Goal: Contribute content

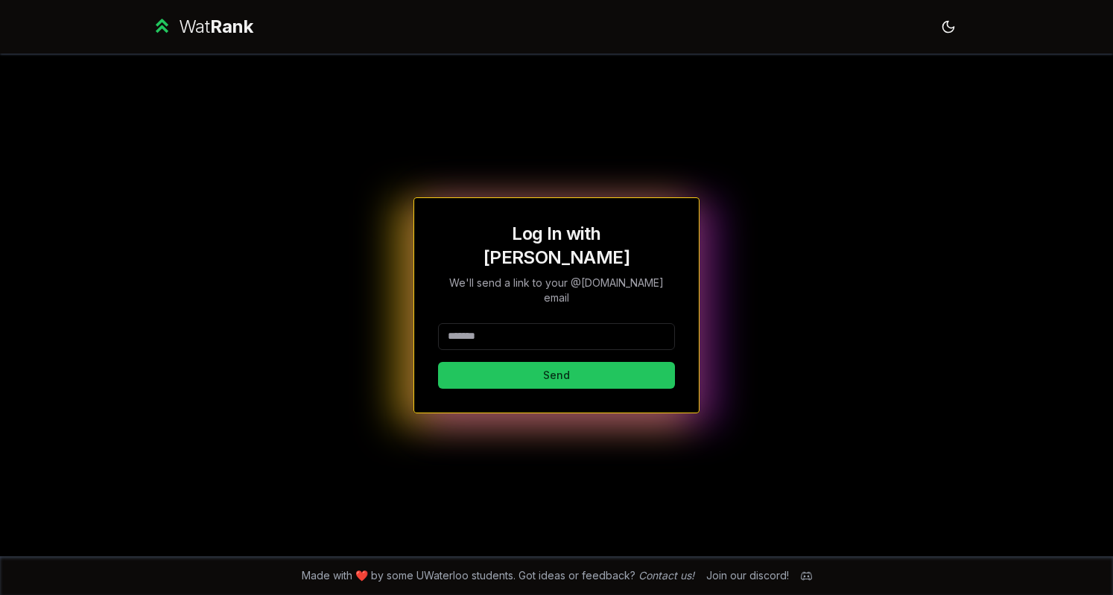
click at [512, 326] on input at bounding box center [556, 336] width 237 height 27
click at [498, 362] on button "Send" at bounding box center [556, 375] width 237 height 27
type input "*****"
click at [491, 362] on button "Send" at bounding box center [556, 375] width 237 height 27
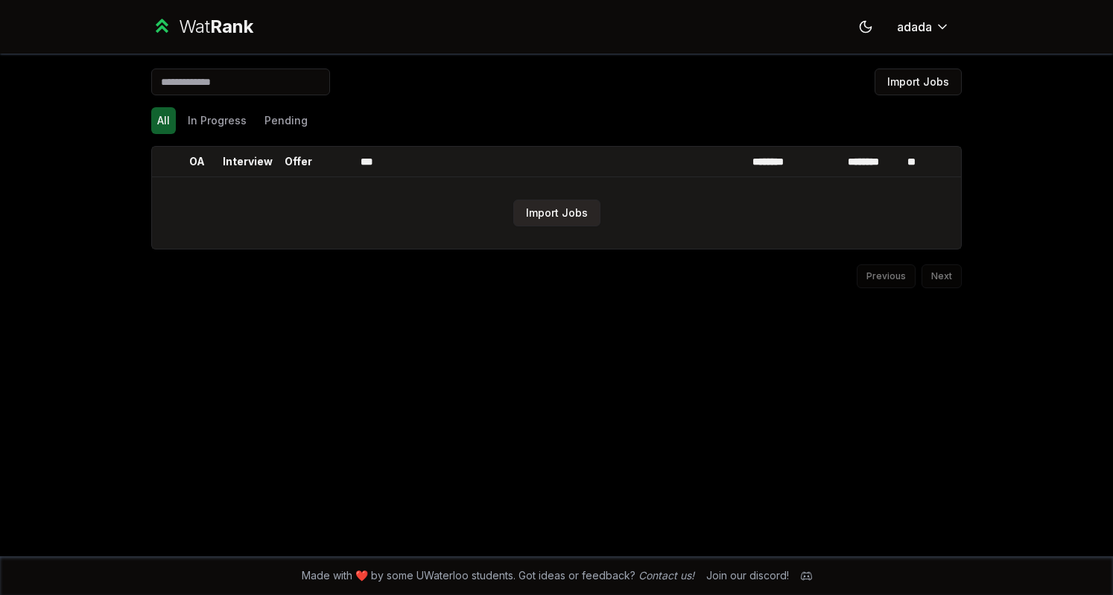
click at [540, 215] on button "Import Jobs" at bounding box center [556, 213] width 87 height 27
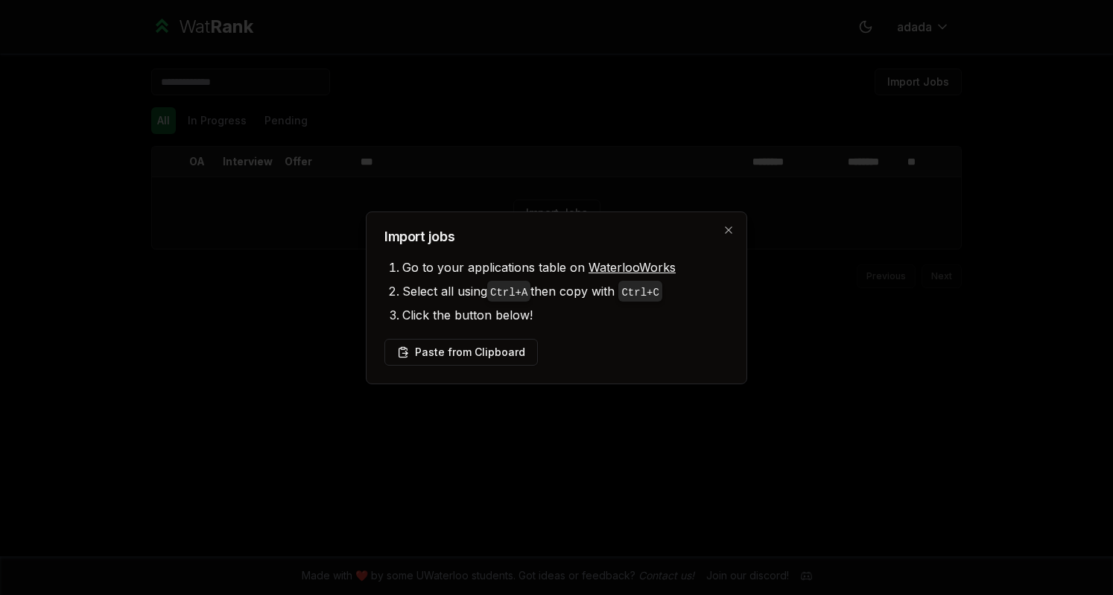
click at [565, 349] on div "Paste from Clipboard" at bounding box center [556, 352] width 344 height 27
click at [497, 354] on button "Paste from Clipboard" at bounding box center [460, 352] width 153 height 27
click at [499, 343] on button "Paste from Clipboard" at bounding box center [460, 352] width 153 height 27
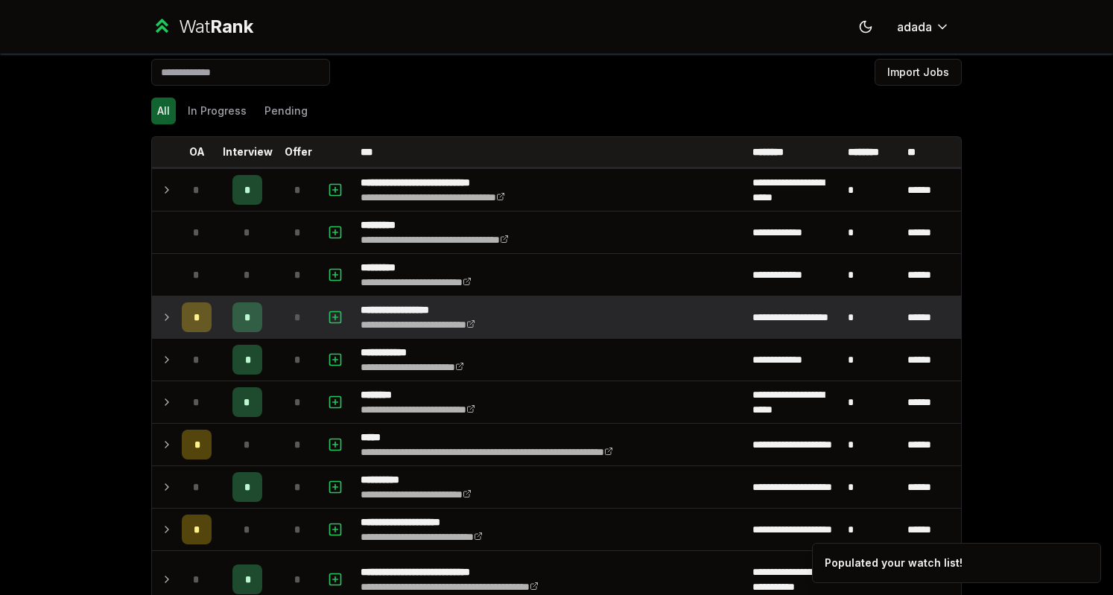
scroll to position [10, 0]
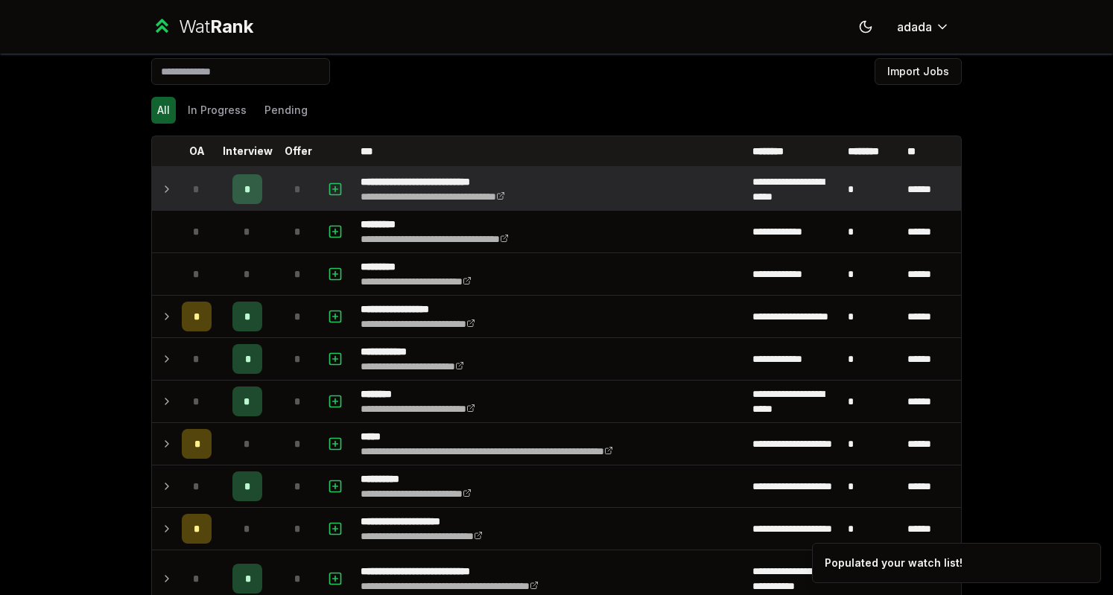
click at [161, 188] on icon at bounding box center [167, 189] width 12 height 18
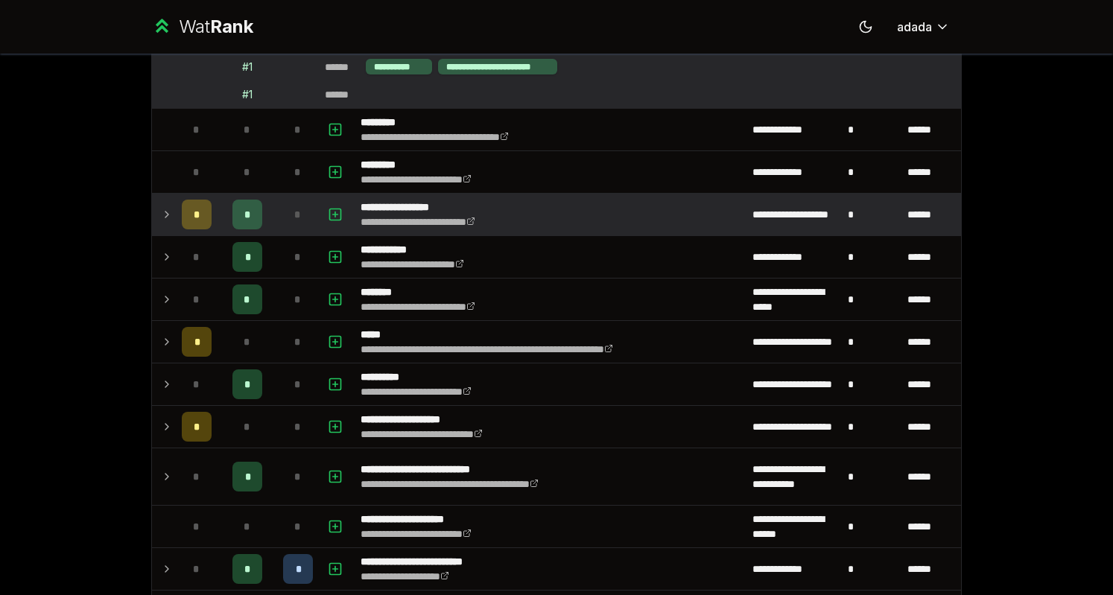
scroll to position [289, 0]
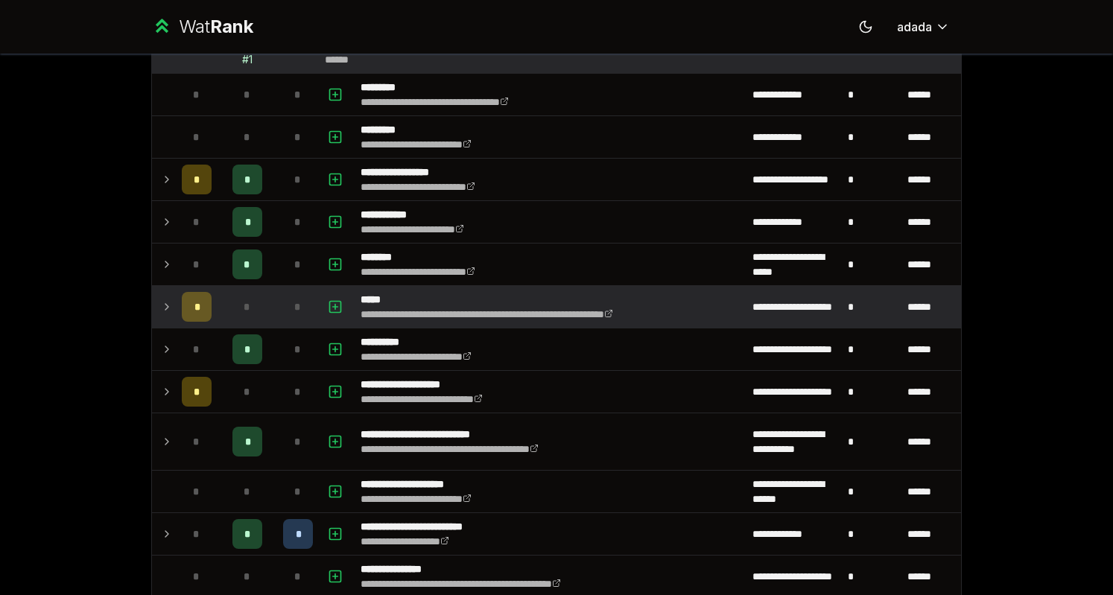
click at [162, 303] on icon at bounding box center [167, 307] width 12 height 18
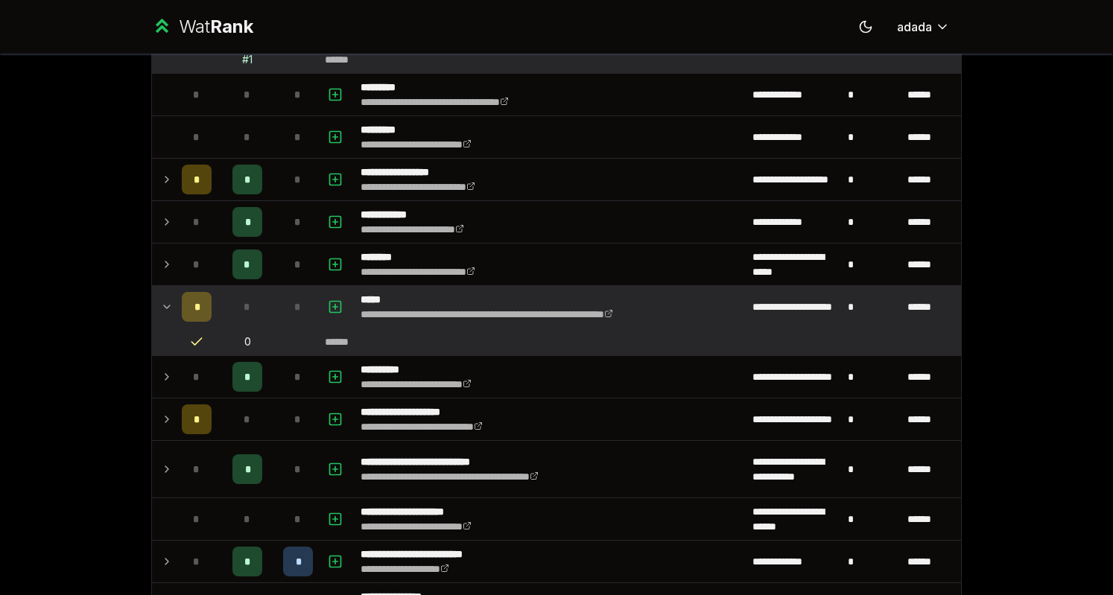
click at [164, 305] on icon at bounding box center [167, 306] width 6 height 3
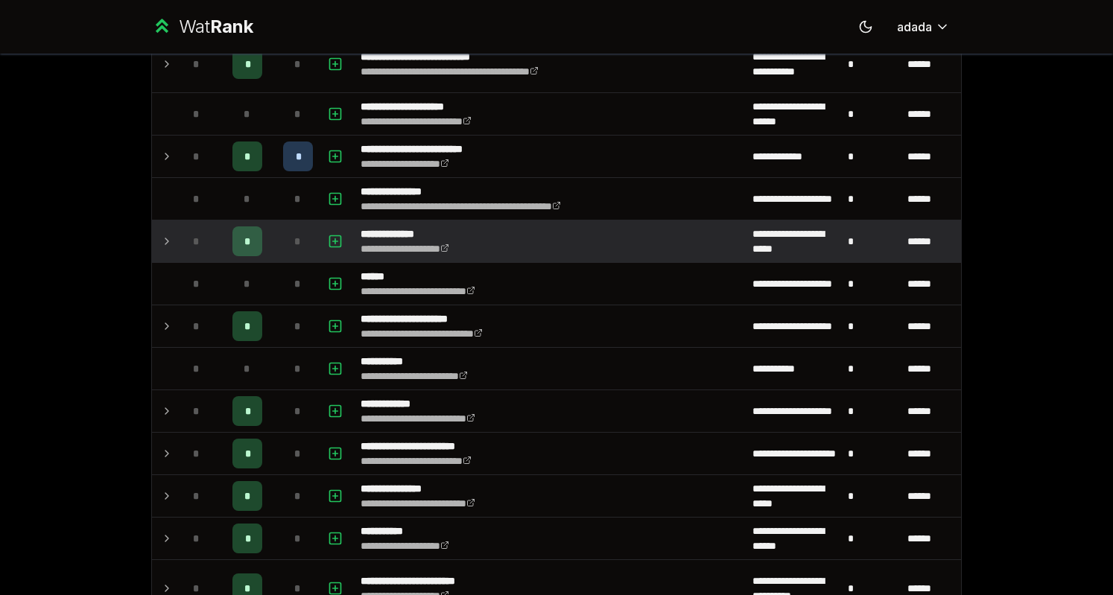
scroll to position [678, 0]
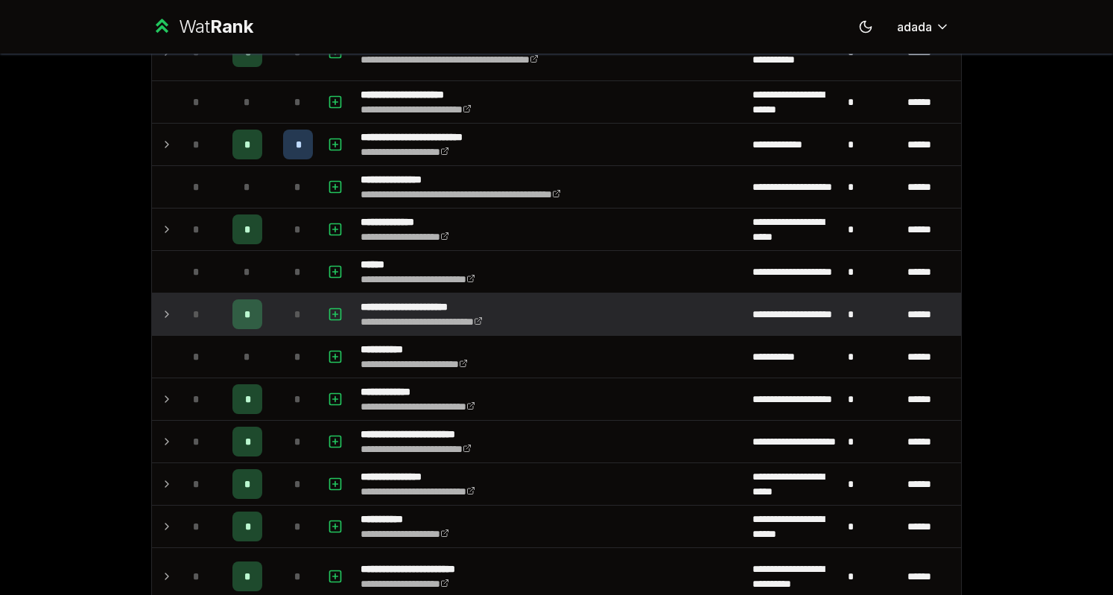
click at [169, 300] on td at bounding box center [164, 314] width 24 height 42
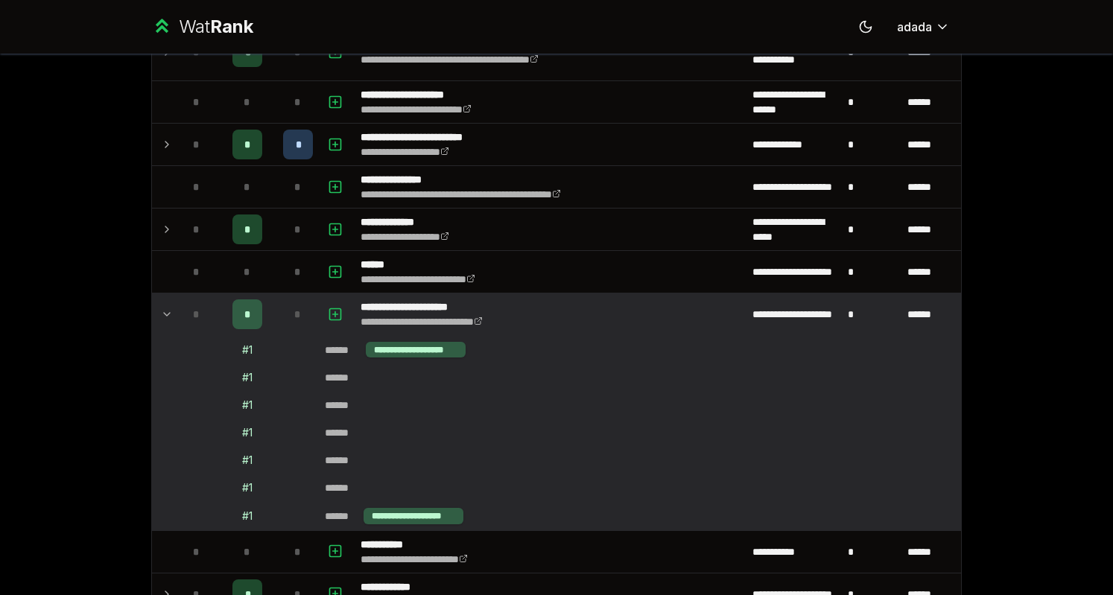
click at [164, 305] on icon at bounding box center [167, 314] width 12 height 18
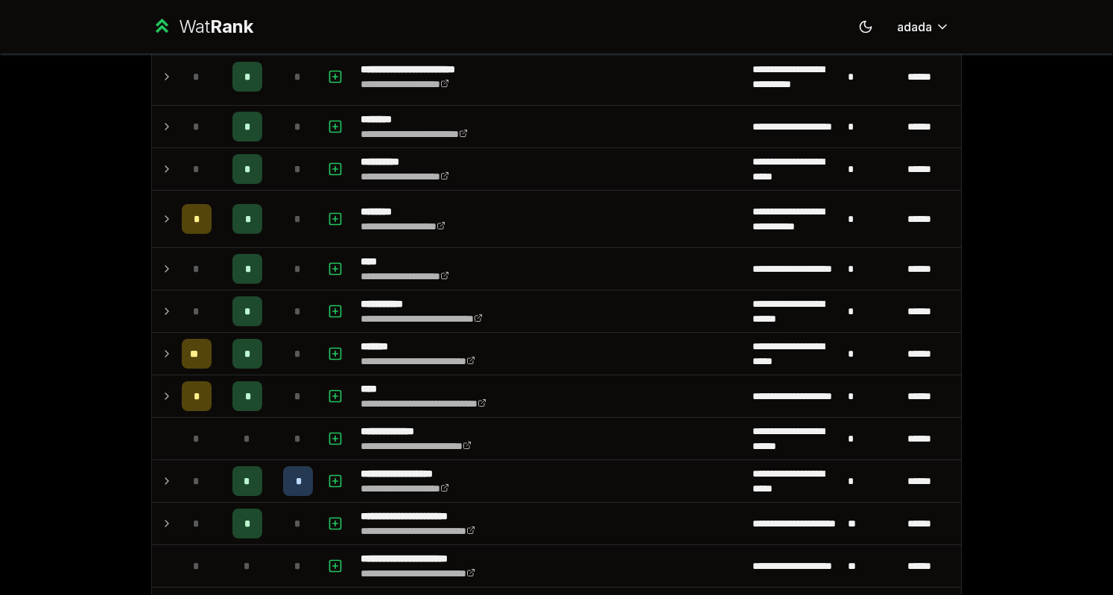
scroll to position [1179, 0]
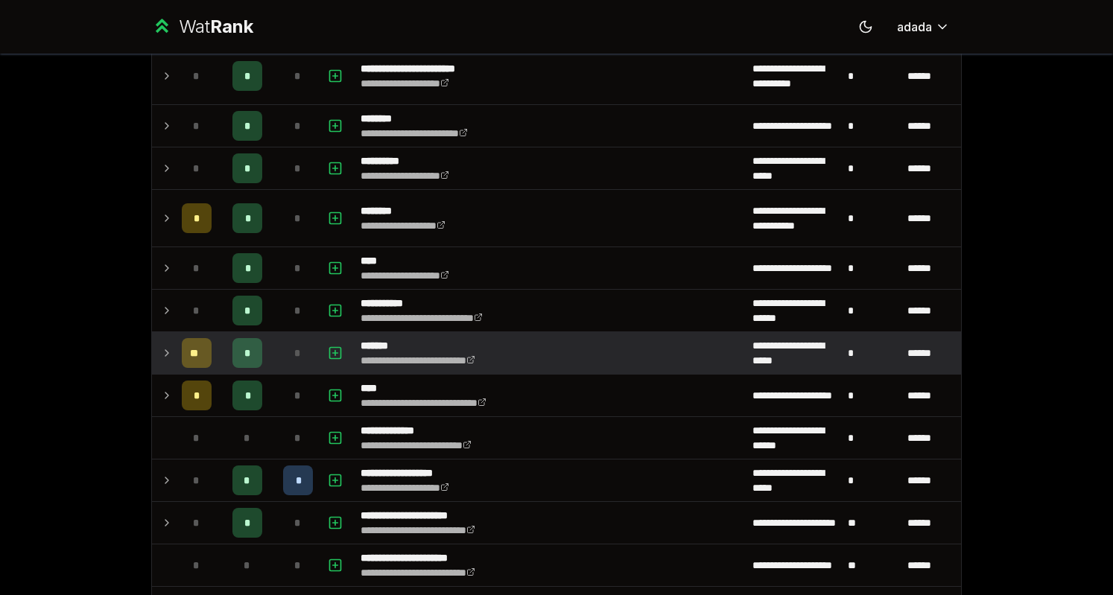
click at [161, 349] on icon at bounding box center [167, 353] width 12 height 18
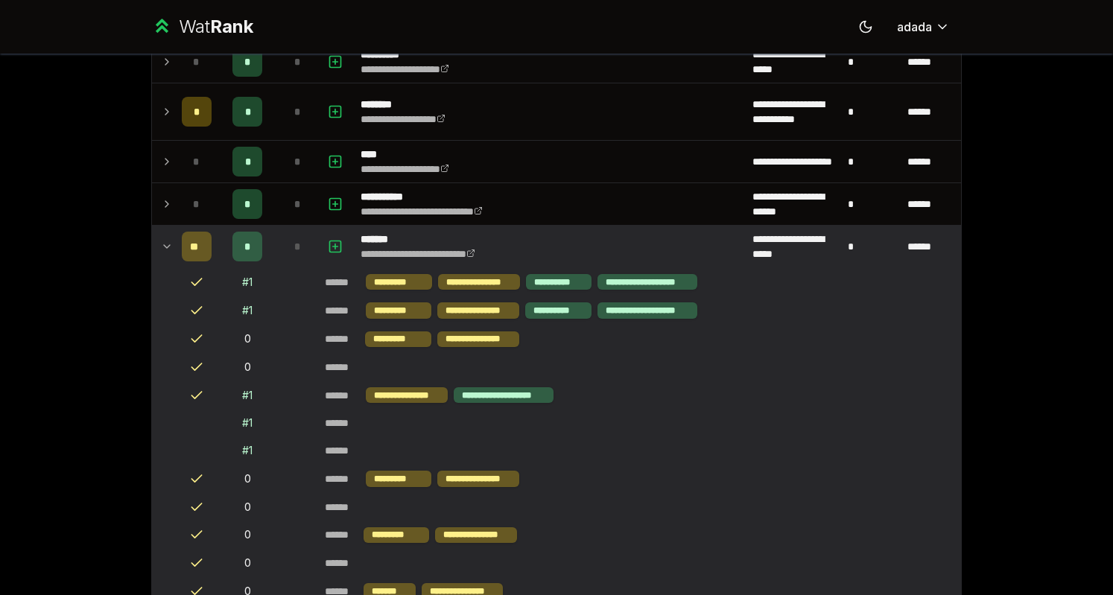
scroll to position [1284, 0]
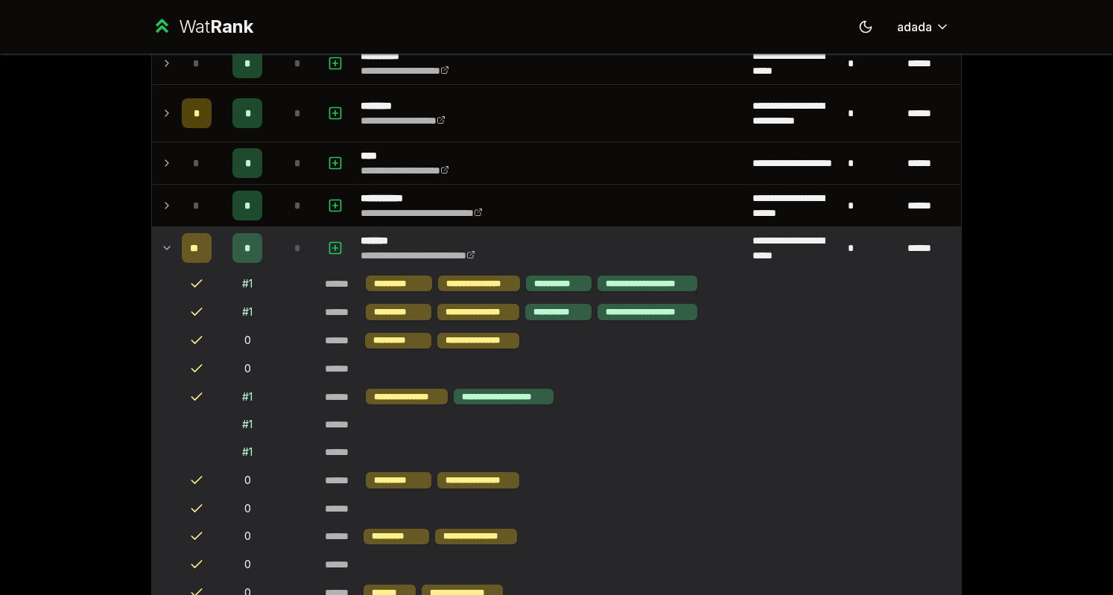
click at [161, 239] on icon at bounding box center [167, 248] width 12 height 18
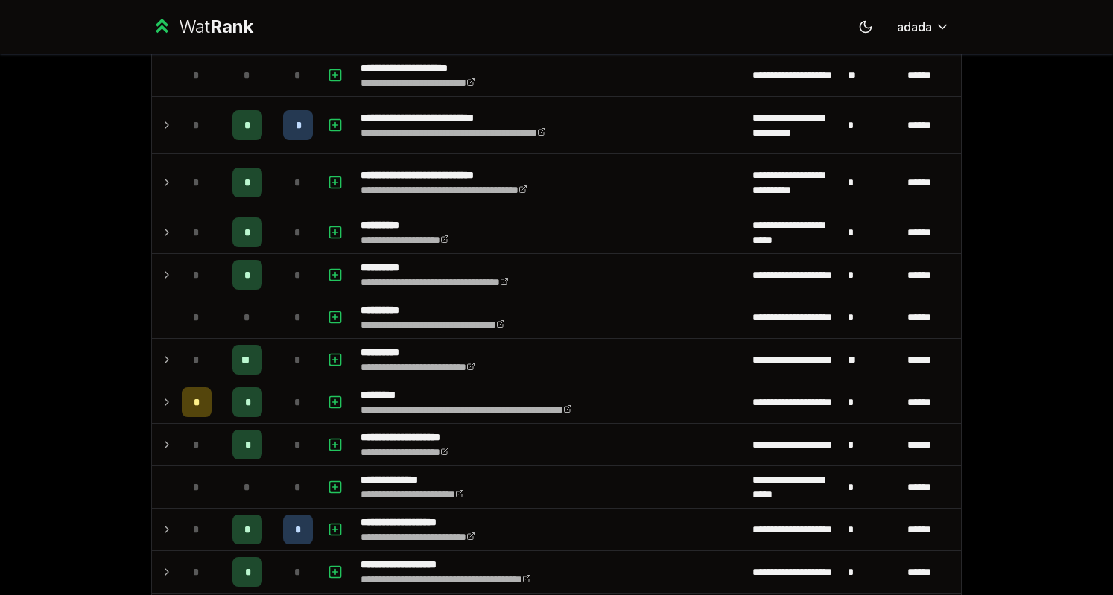
scroll to position [1672, 0]
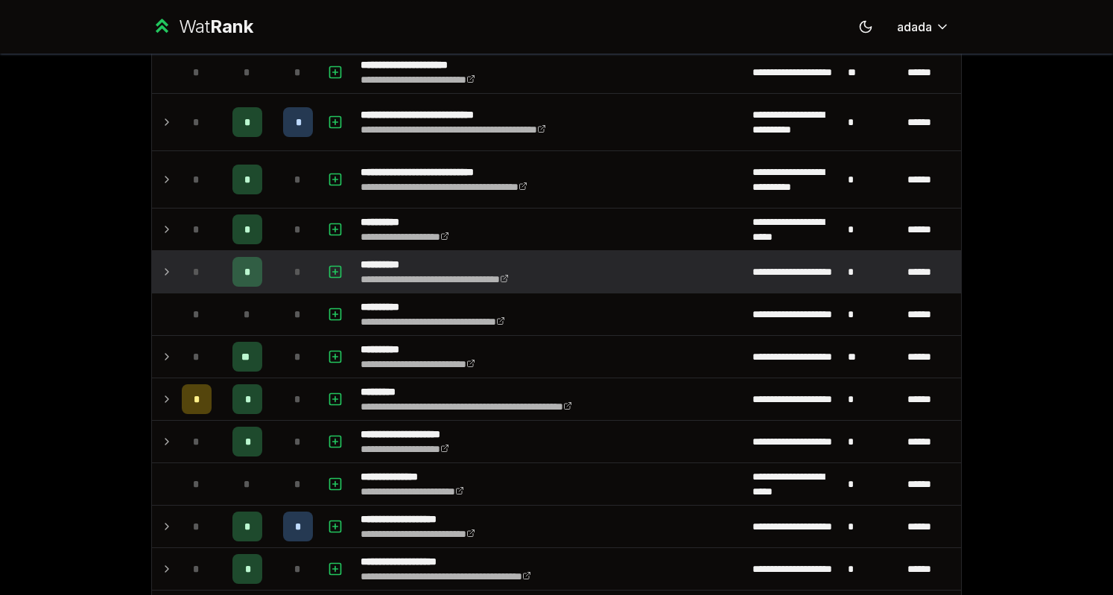
click at [161, 267] on icon at bounding box center [167, 272] width 12 height 18
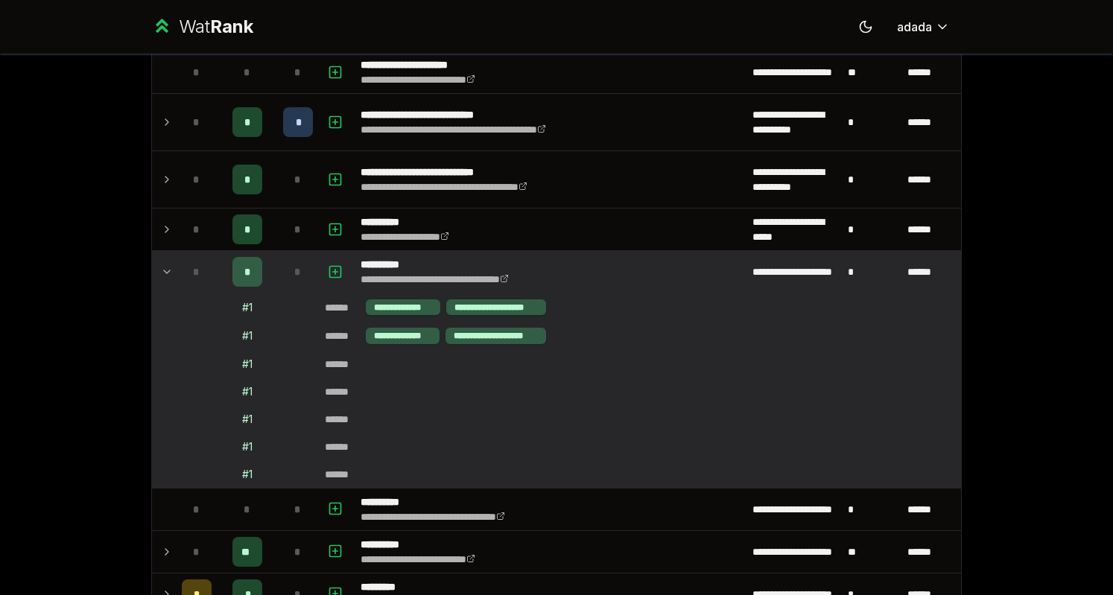
click at [161, 267] on icon at bounding box center [167, 272] width 12 height 18
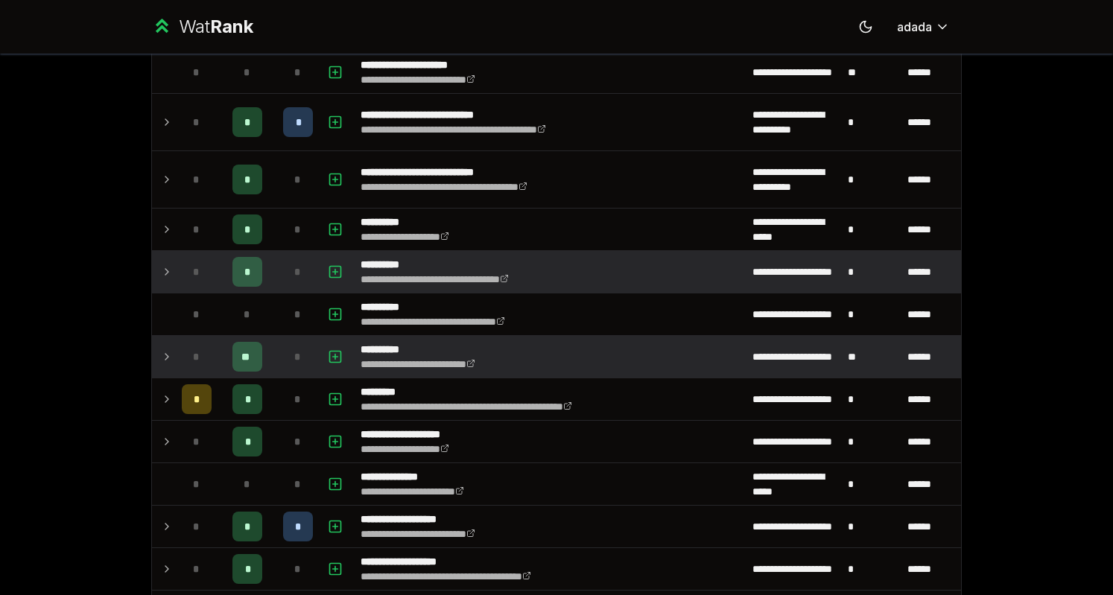
click at [164, 348] on icon at bounding box center [167, 357] width 12 height 18
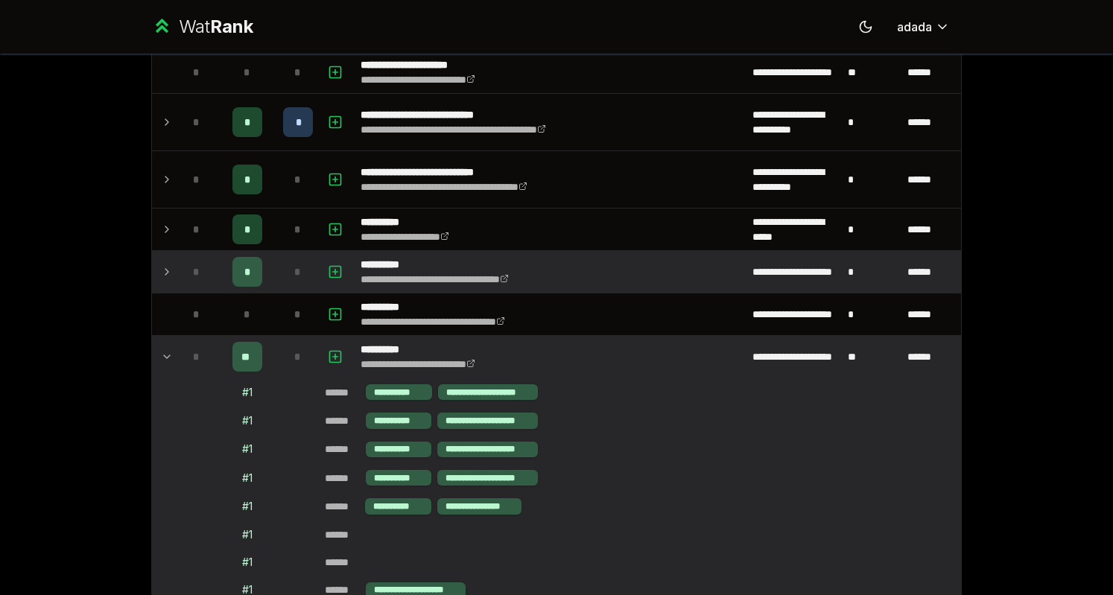
click at [164, 348] on icon at bounding box center [167, 357] width 12 height 18
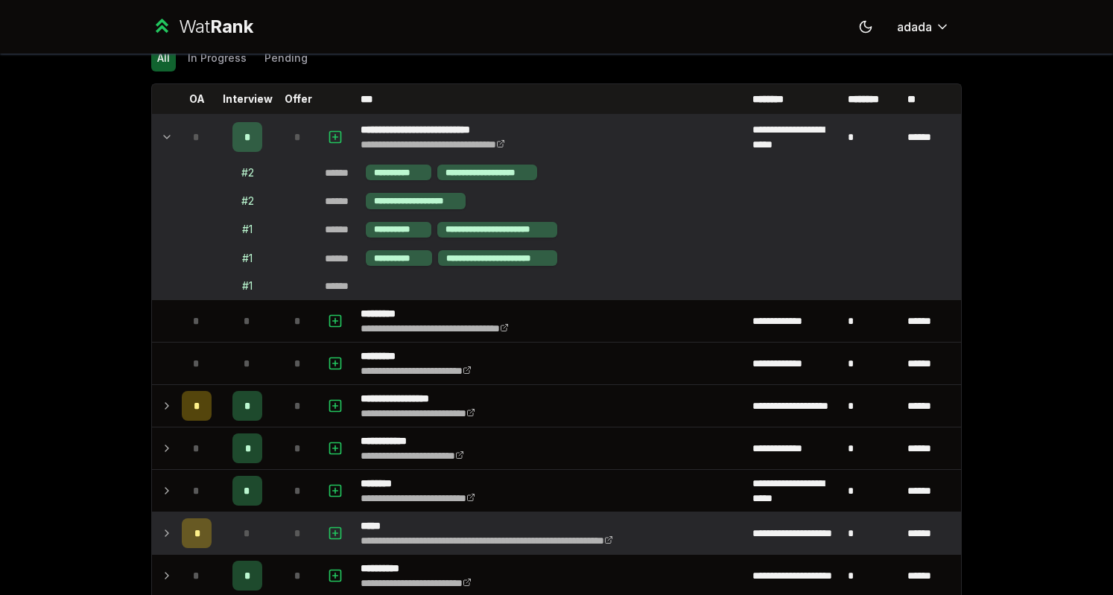
scroll to position [0, 0]
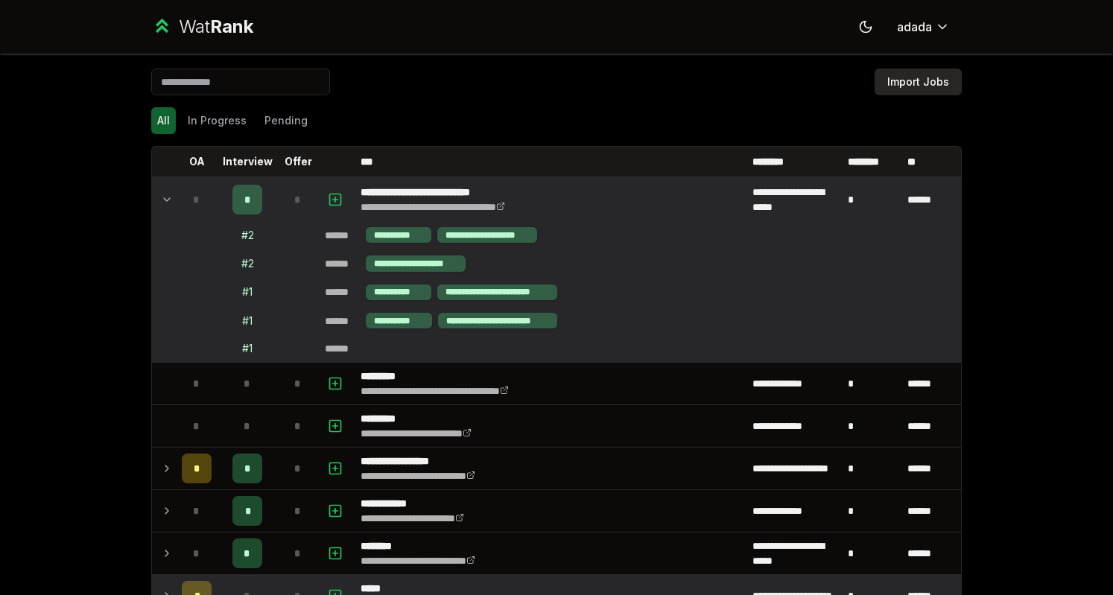
click at [918, 86] on button "Import Jobs" at bounding box center [917, 82] width 87 height 27
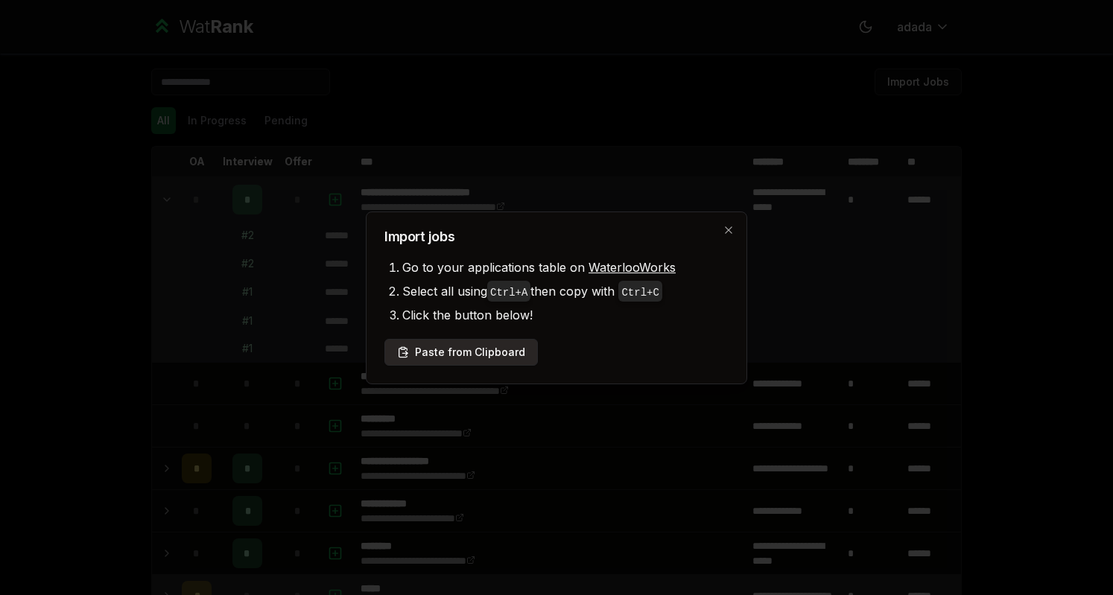
click at [500, 357] on button "Paste from Clipboard" at bounding box center [460, 352] width 153 height 27
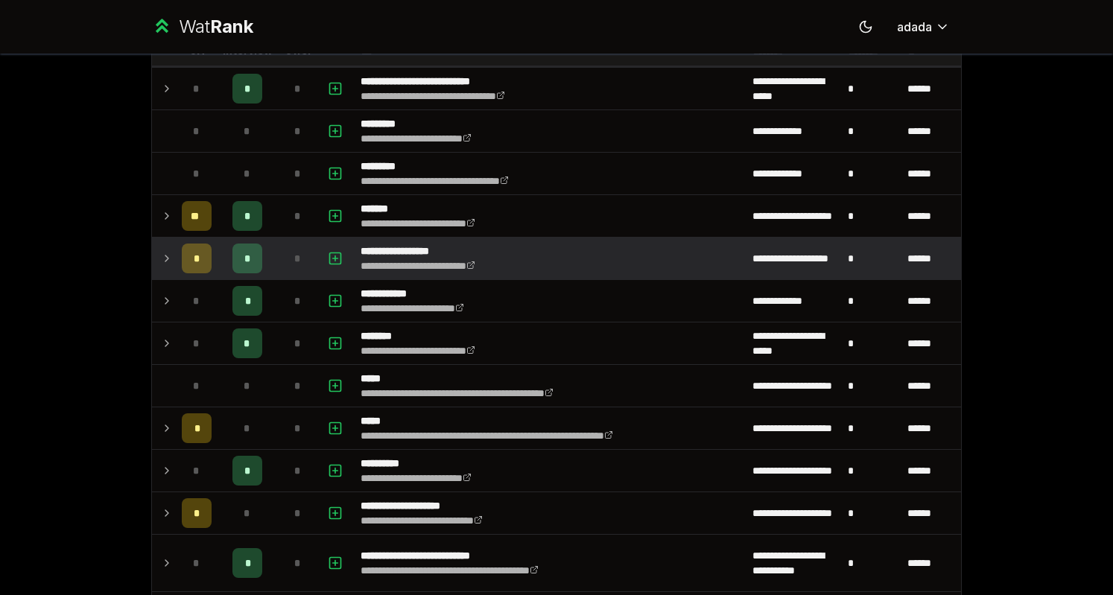
scroll to position [92, 0]
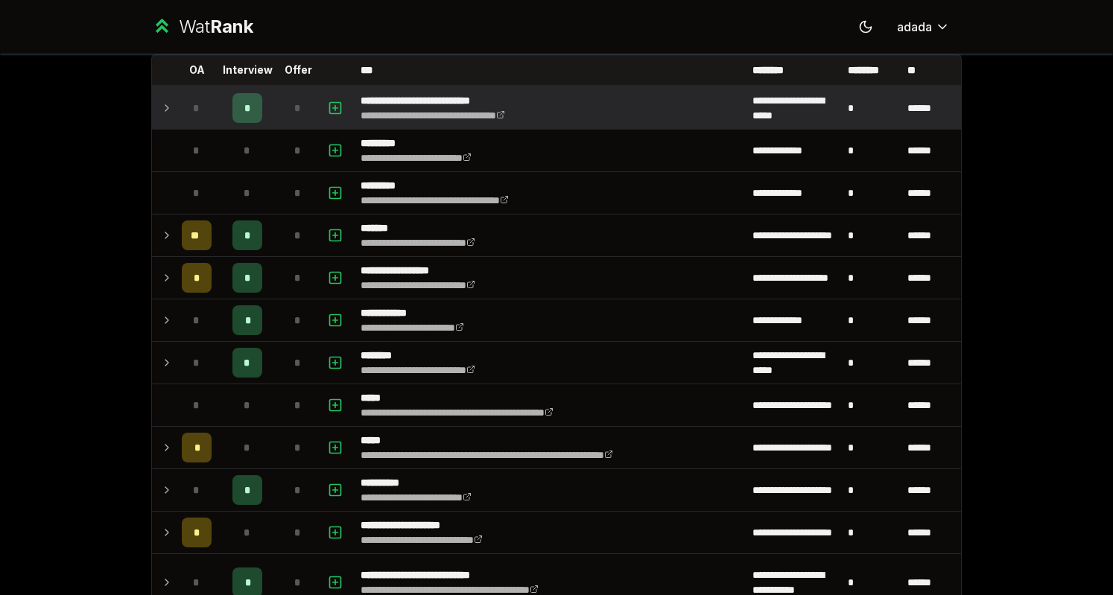
click at [165, 107] on icon at bounding box center [166, 108] width 3 height 6
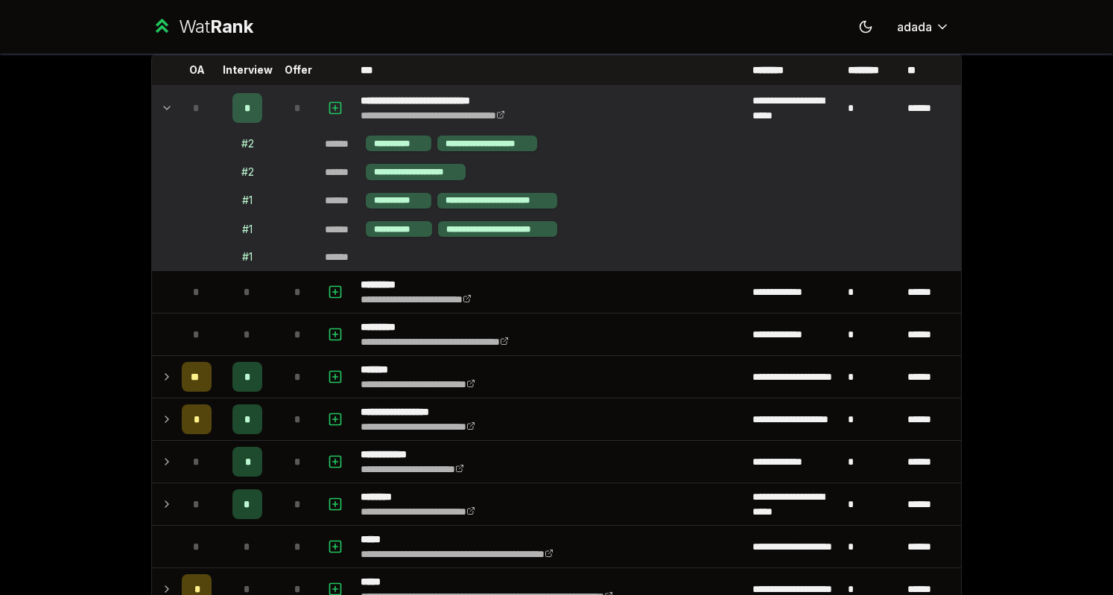
click at [572, 158] on td "**********" at bounding box center [640, 172] width 642 height 28
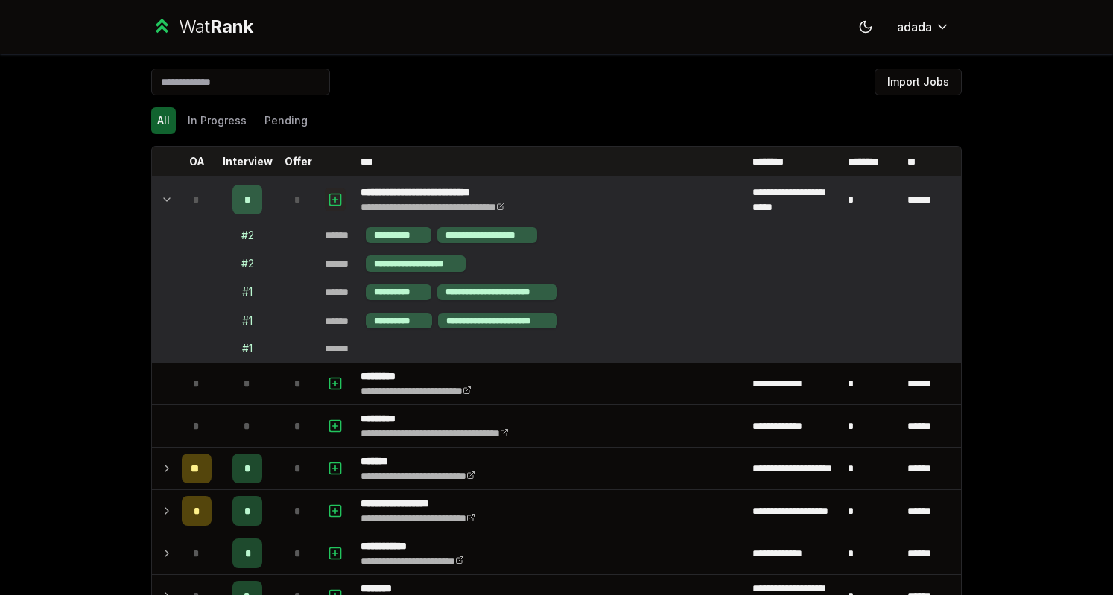
click at [331, 200] on icon "button" at bounding box center [335, 200] width 15 height 18
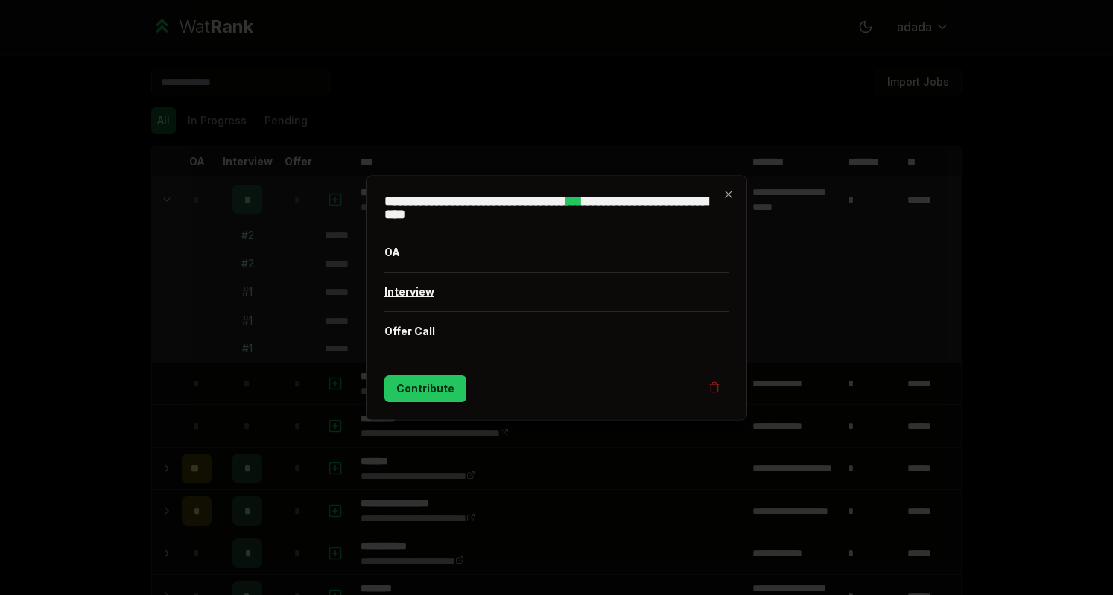
click at [408, 302] on button "Interview" at bounding box center [556, 291] width 345 height 39
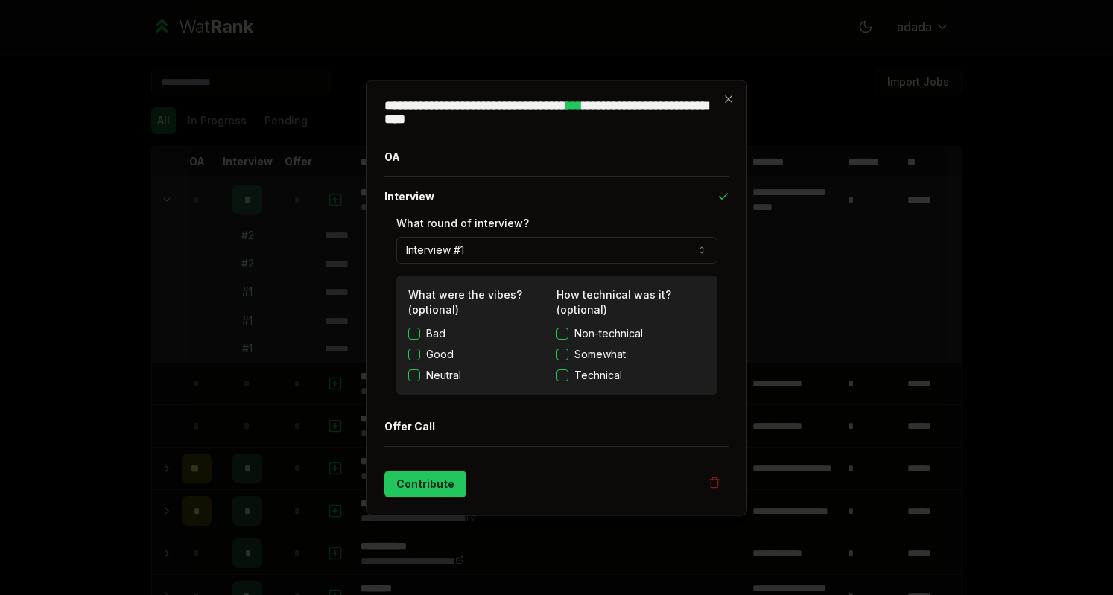
click at [416, 354] on button "Good" at bounding box center [414, 354] width 12 height 12
click at [560, 378] on button "Technical" at bounding box center [562, 375] width 12 height 12
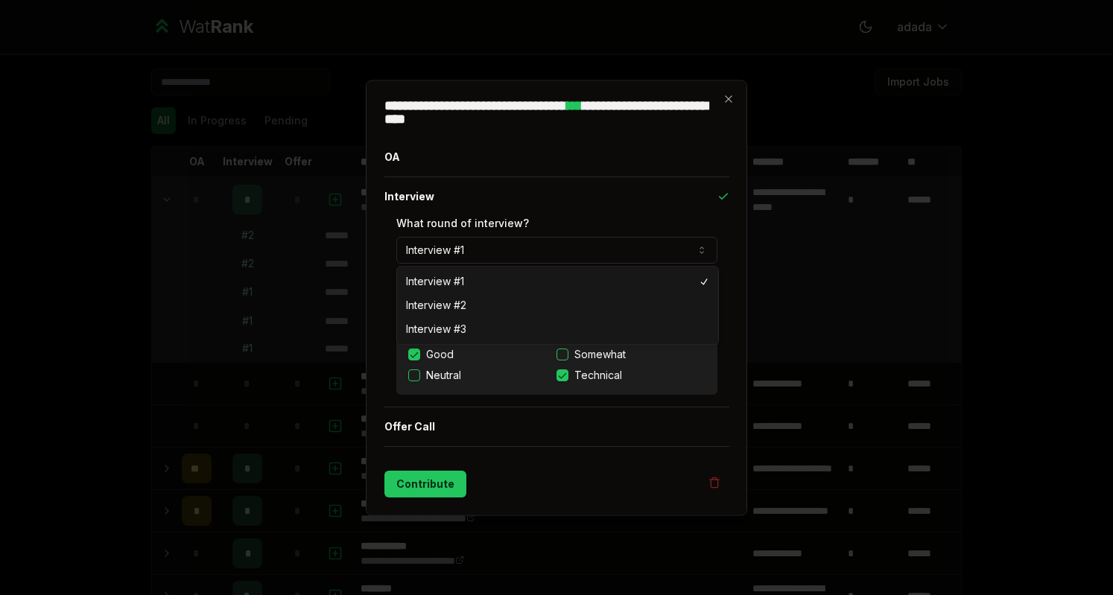
click at [439, 244] on button "Interview #1" at bounding box center [556, 249] width 321 height 27
select select "*"
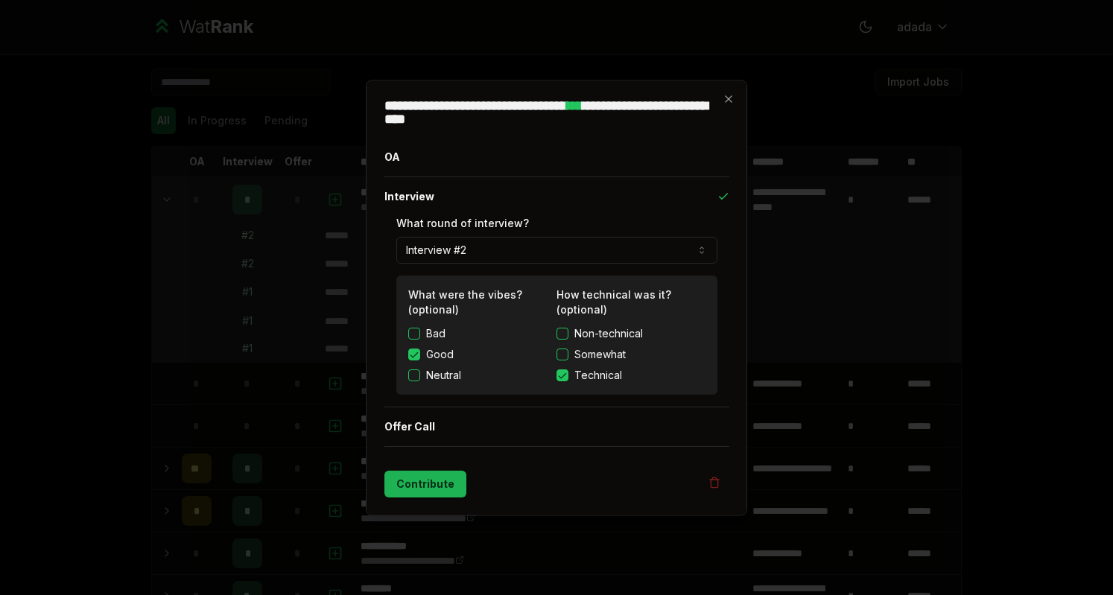
click at [424, 483] on button "Contribute" at bounding box center [425, 483] width 82 height 27
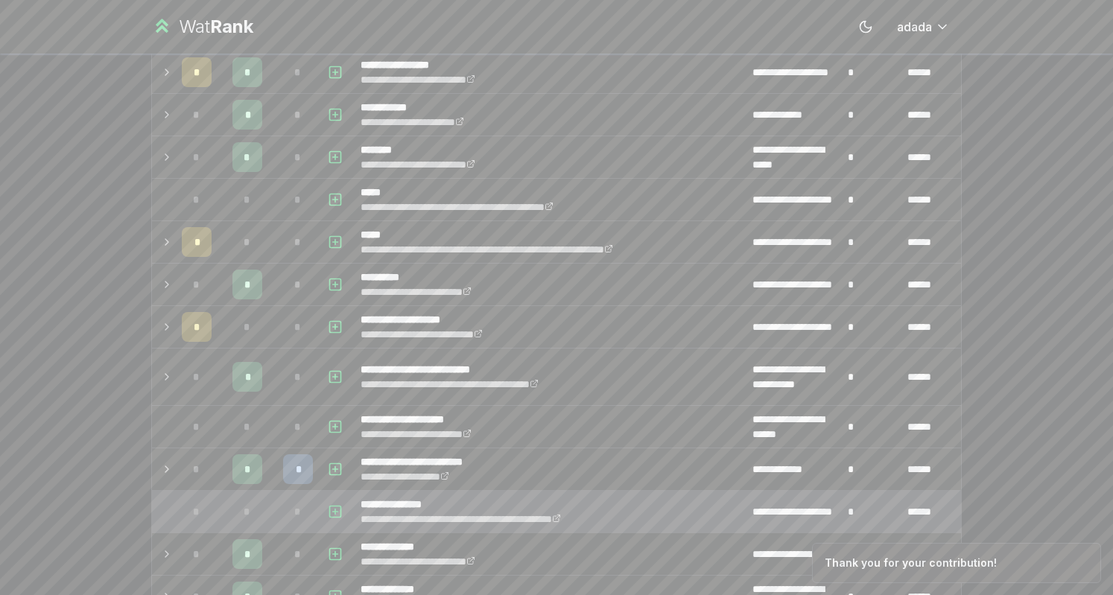
scroll to position [294, 0]
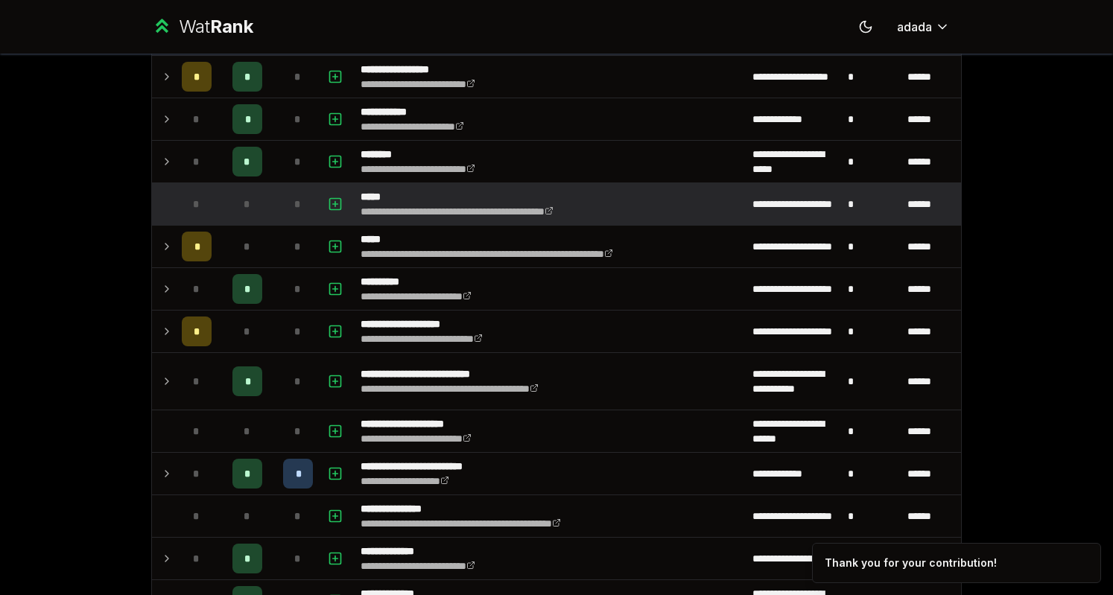
click at [277, 203] on td "*" at bounding box center [298, 204] width 42 height 42
click at [334, 200] on icon "button" at bounding box center [335, 204] width 15 height 18
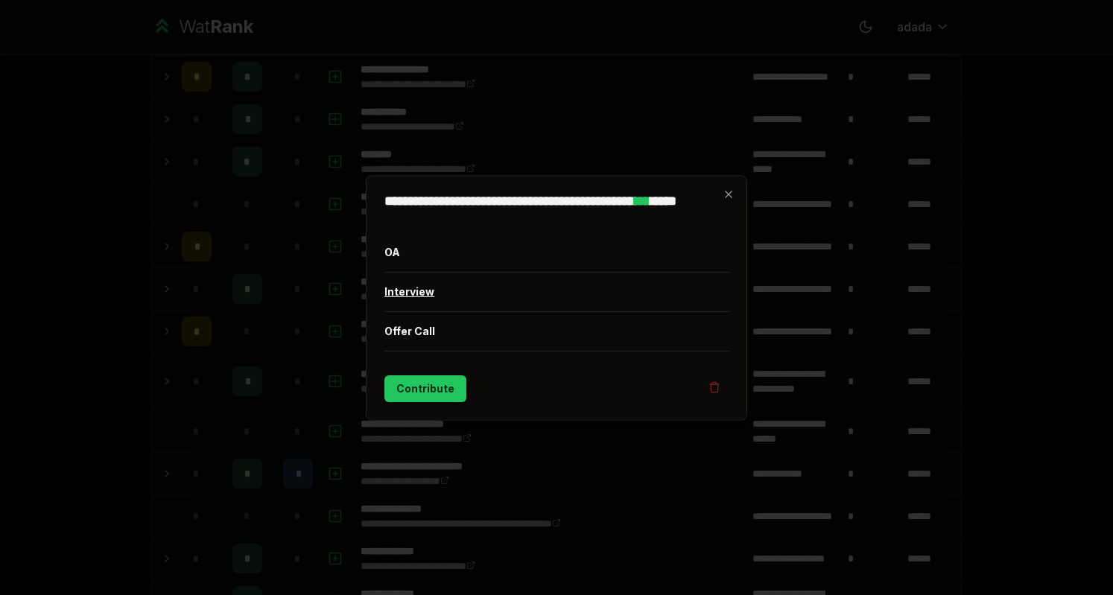
click at [401, 278] on button "Interview" at bounding box center [556, 291] width 345 height 39
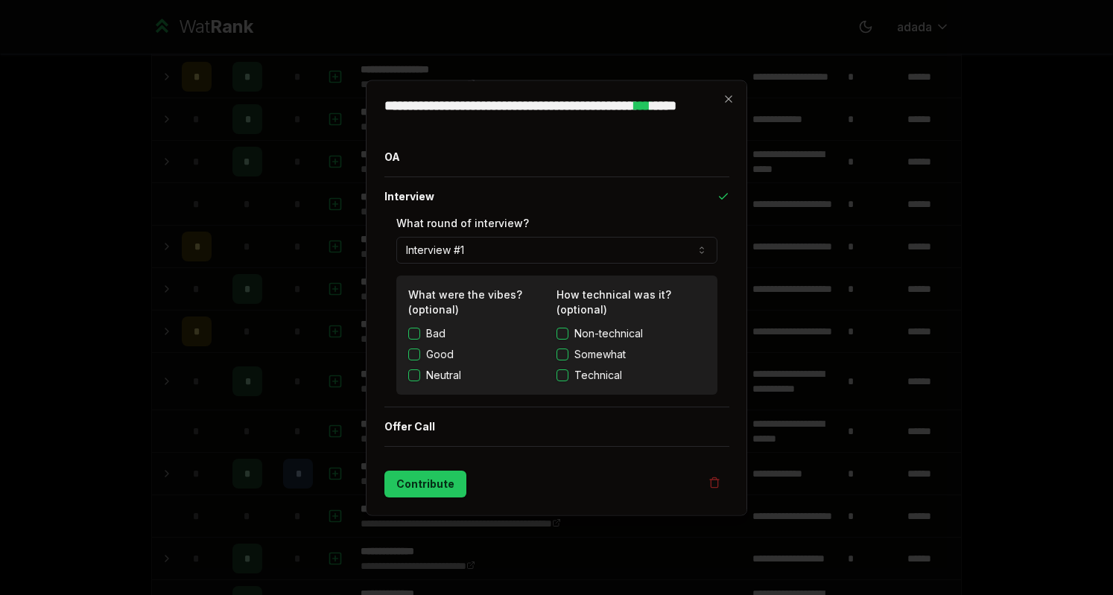
click at [414, 350] on button "Good" at bounding box center [414, 354] width 12 height 12
click at [559, 373] on button "Technical" at bounding box center [562, 375] width 12 height 12
click at [439, 480] on button "Contribute" at bounding box center [425, 483] width 82 height 27
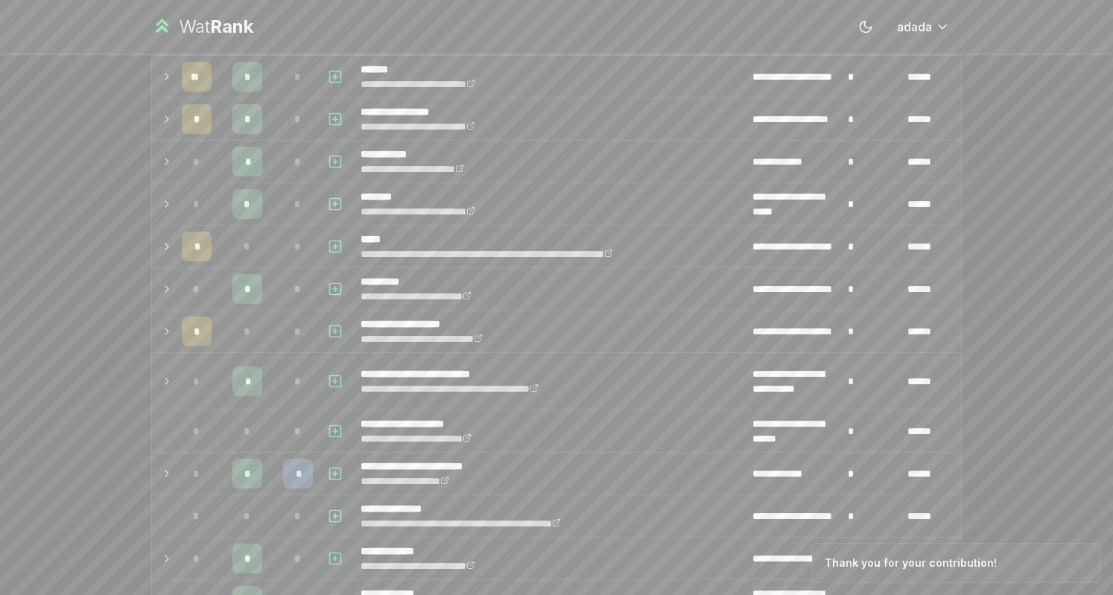
scroll to position [0, 0]
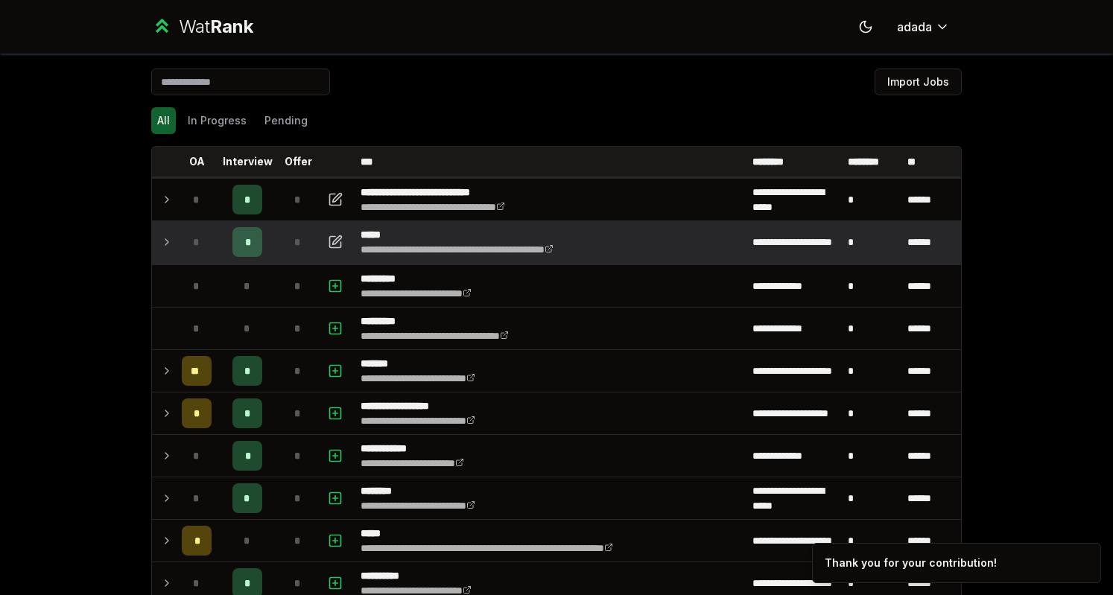
click at [423, 230] on p "*****" at bounding box center [484, 234] width 249 height 15
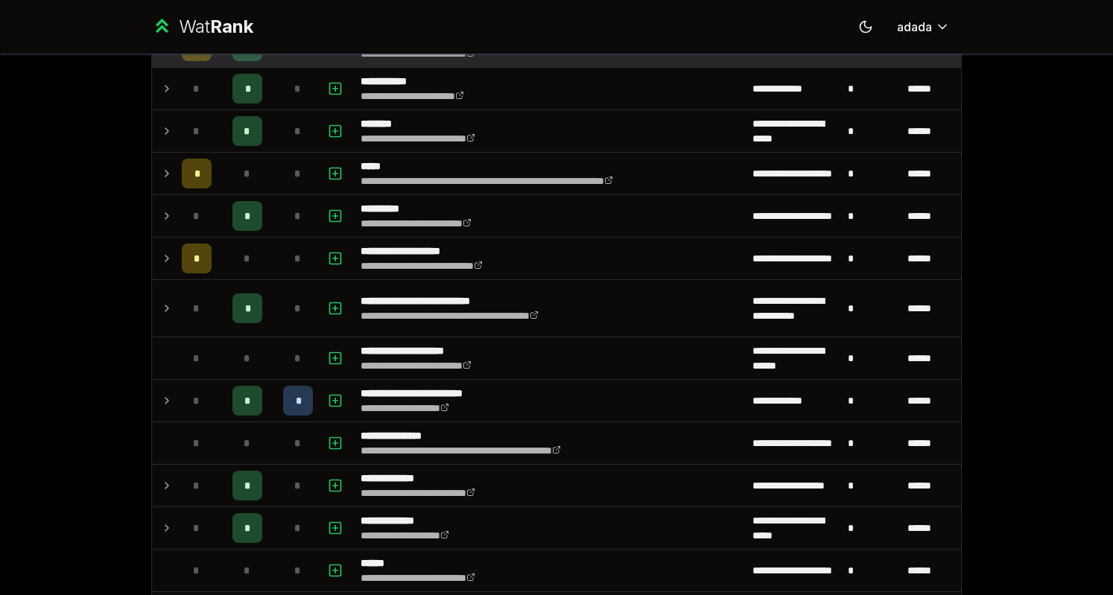
scroll to position [395, 0]
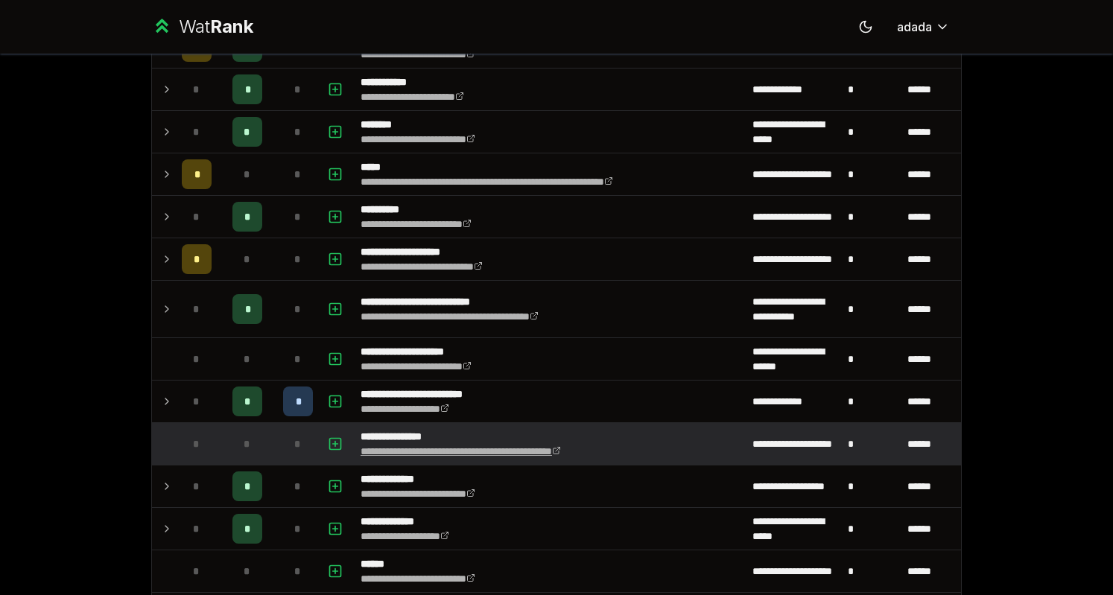
click at [407, 451] on link "**********" at bounding box center [460, 451] width 200 height 10
click at [337, 436] on button "button" at bounding box center [335, 444] width 21 height 24
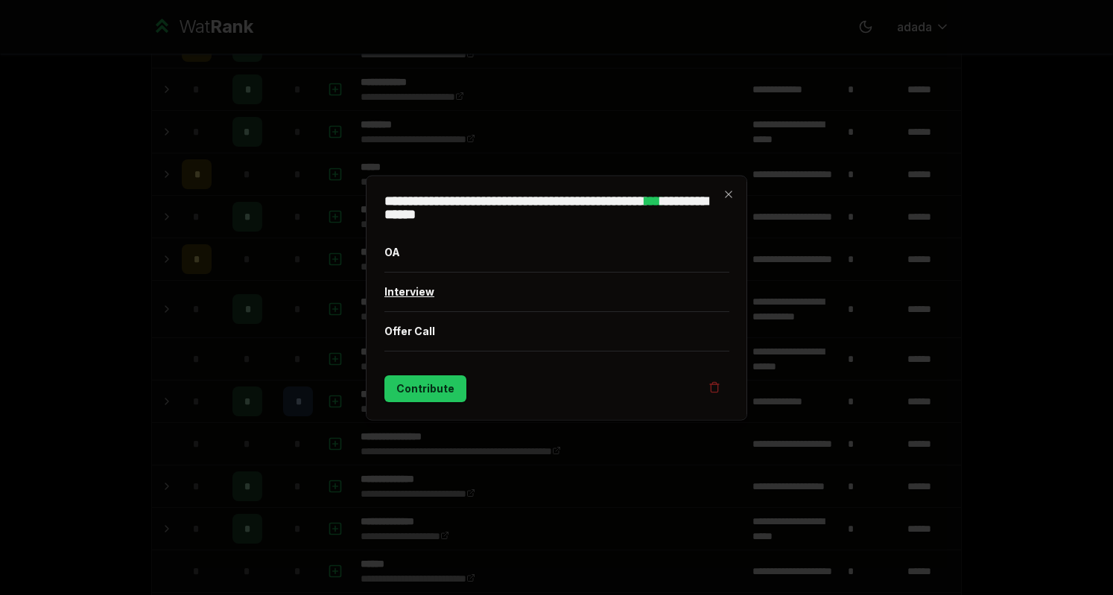
click at [410, 301] on button "Interview" at bounding box center [556, 291] width 345 height 39
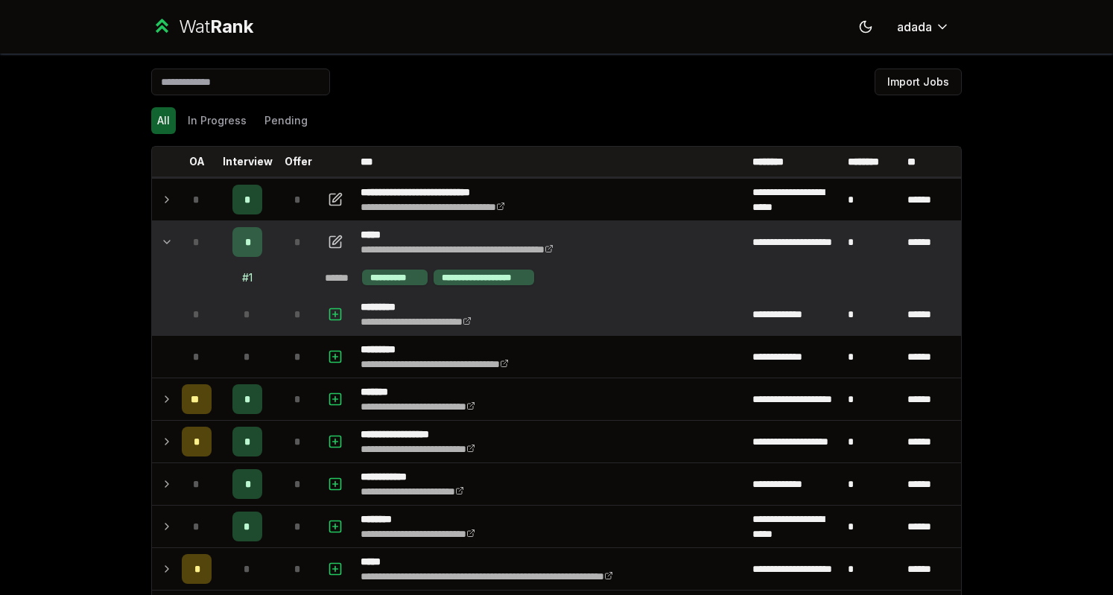
scroll to position [35, 0]
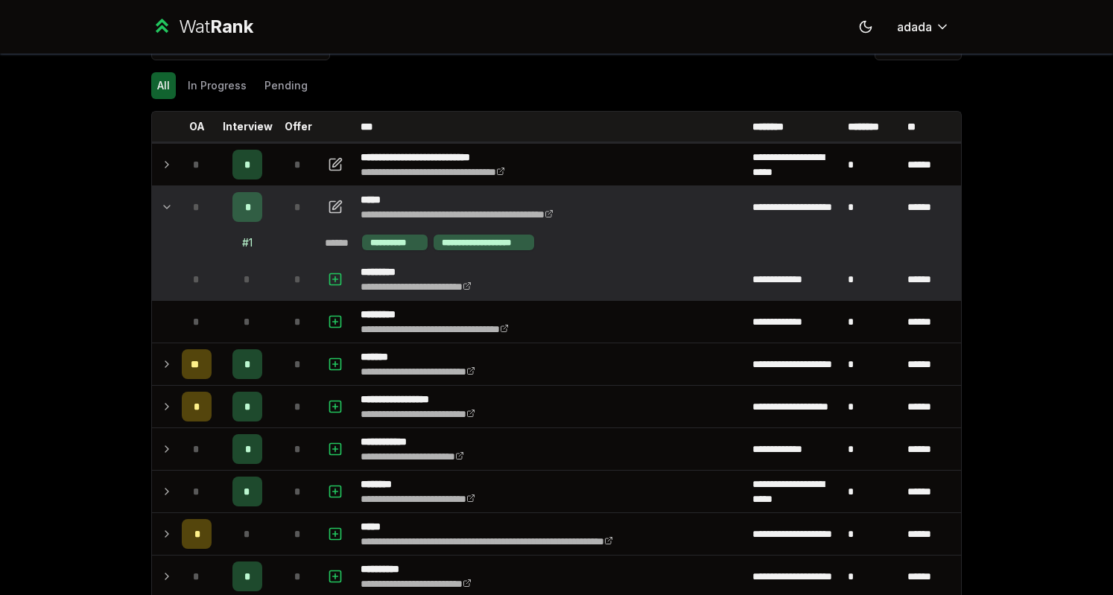
click at [162, 260] on td at bounding box center [164, 279] width 24 height 42
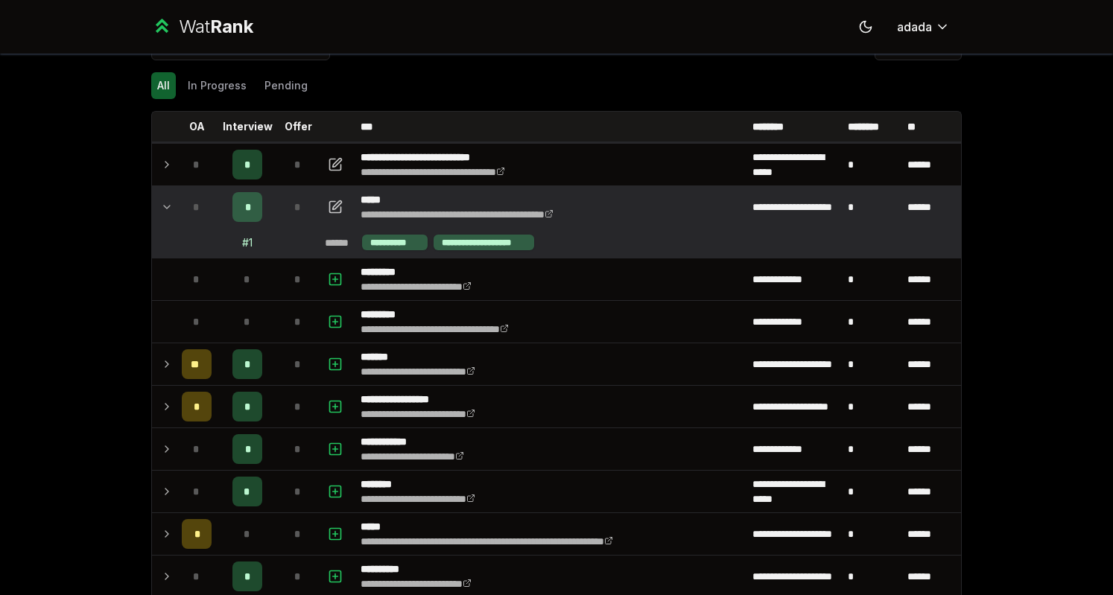
click at [153, 205] on td at bounding box center [164, 207] width 24 height 42
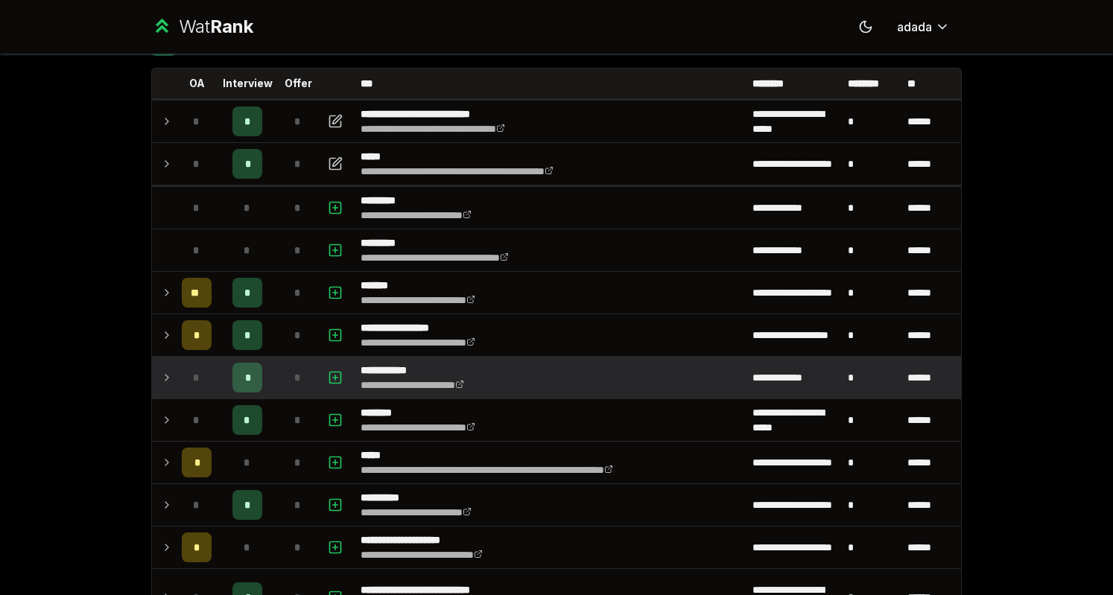
scroll to position [86, 0]
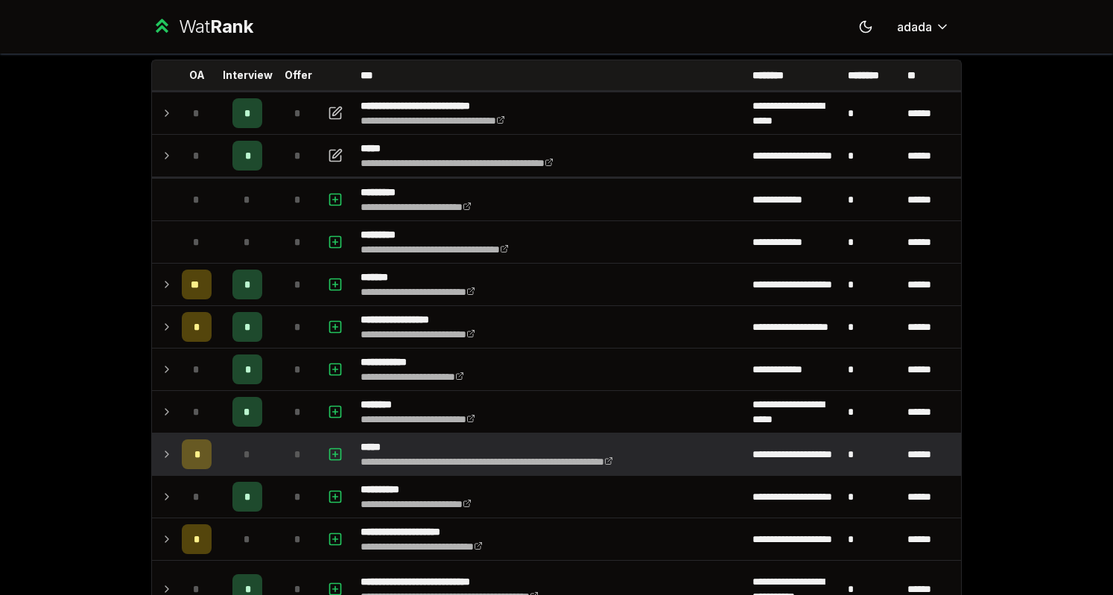
click at [153, 456] on td at bounding box center [164, 454] width 24 height 42
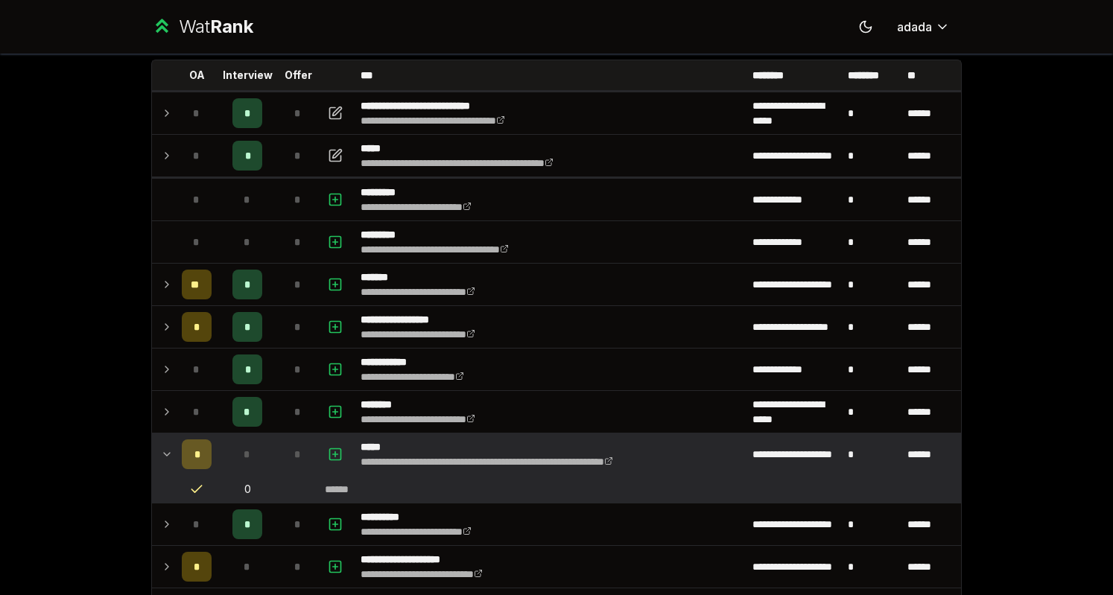
scroll to position [0, 0]
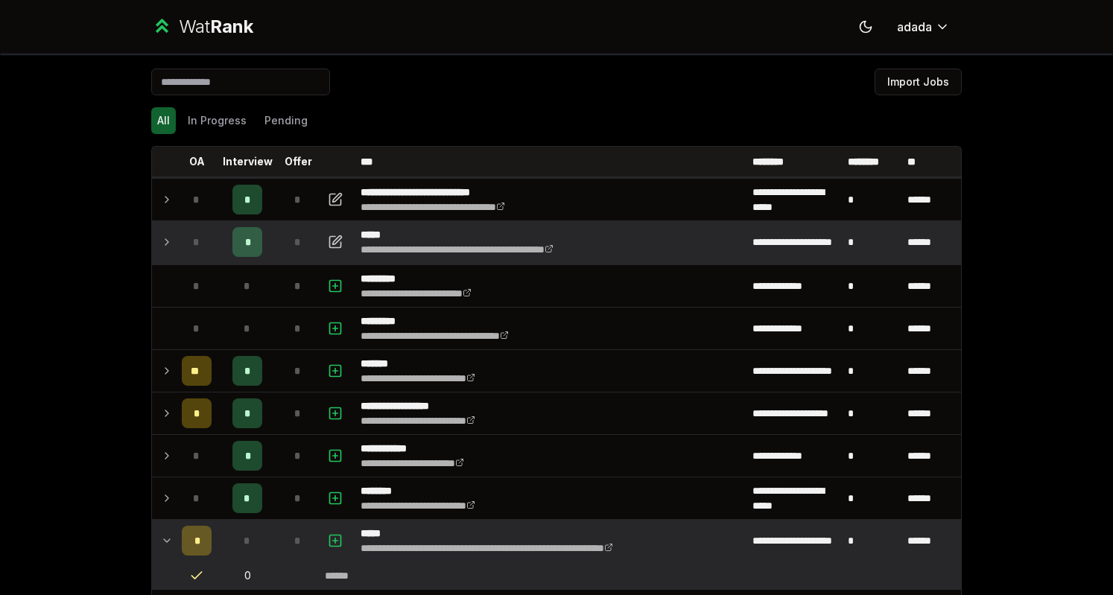
click at [163, 246] on icon at bounding box center [167, 242] width 12 height 18
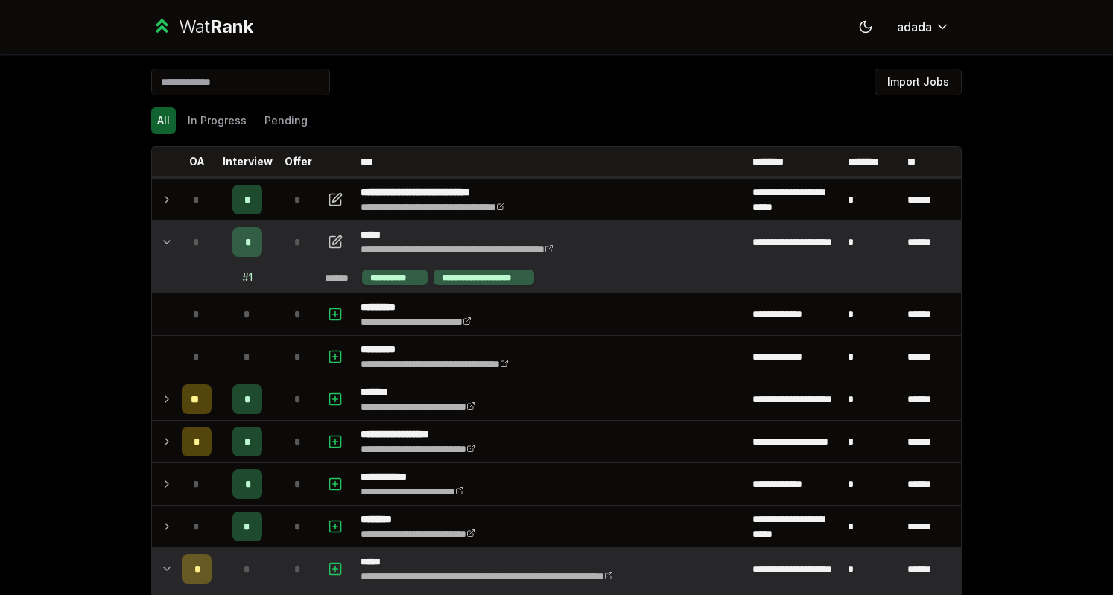
click at [162, 245] on icon at bounding box center [167, 242] width 12 height 18
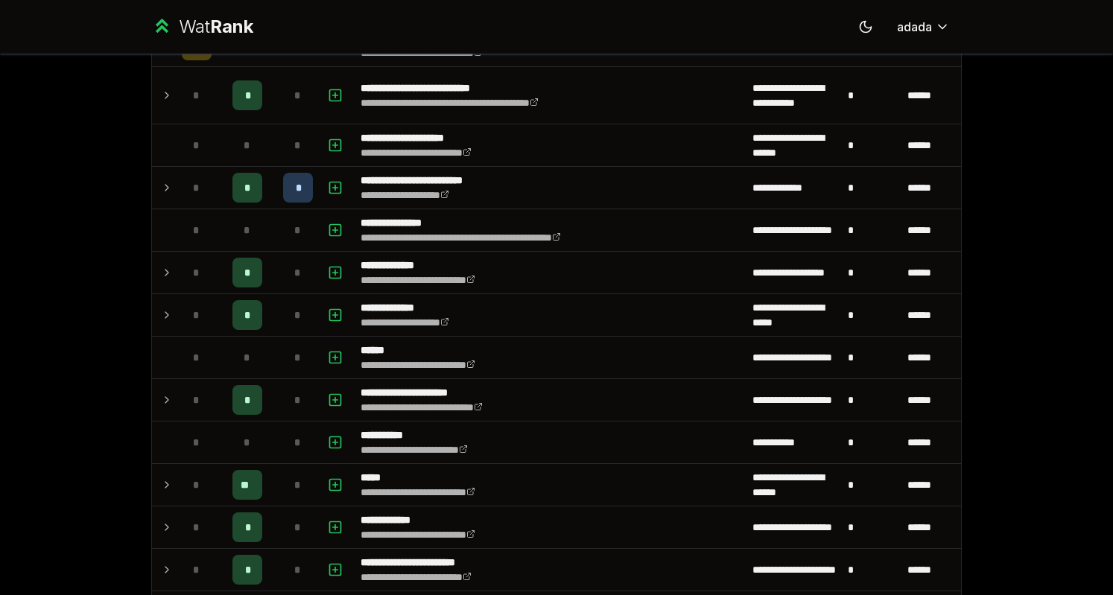
scroll to position [589, 0]
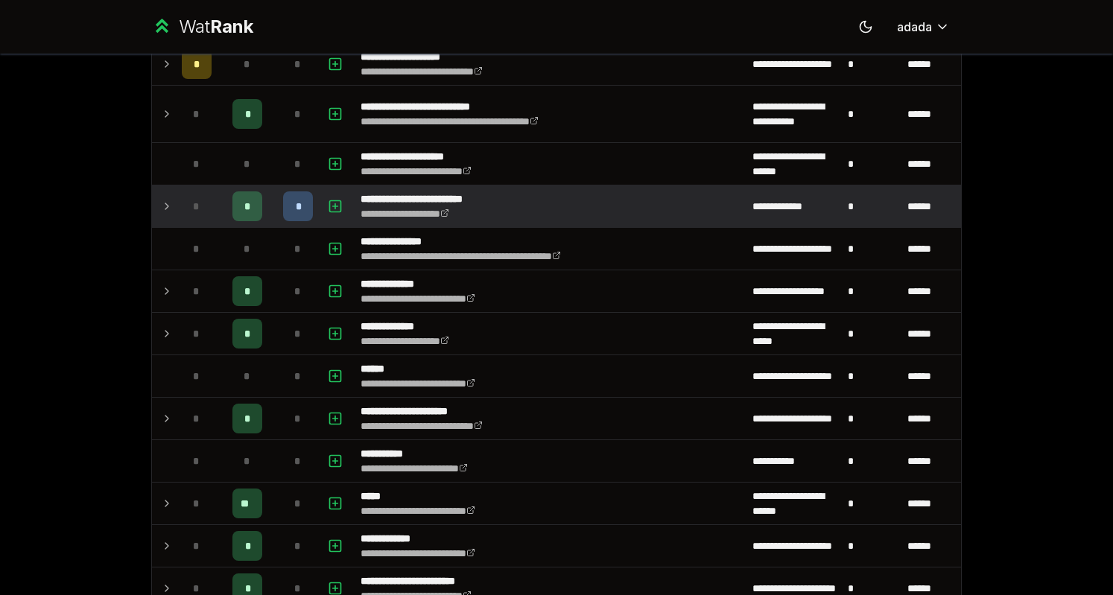
click at [161, 209] on icon at bounding box center [167, 206] width 12 height 18
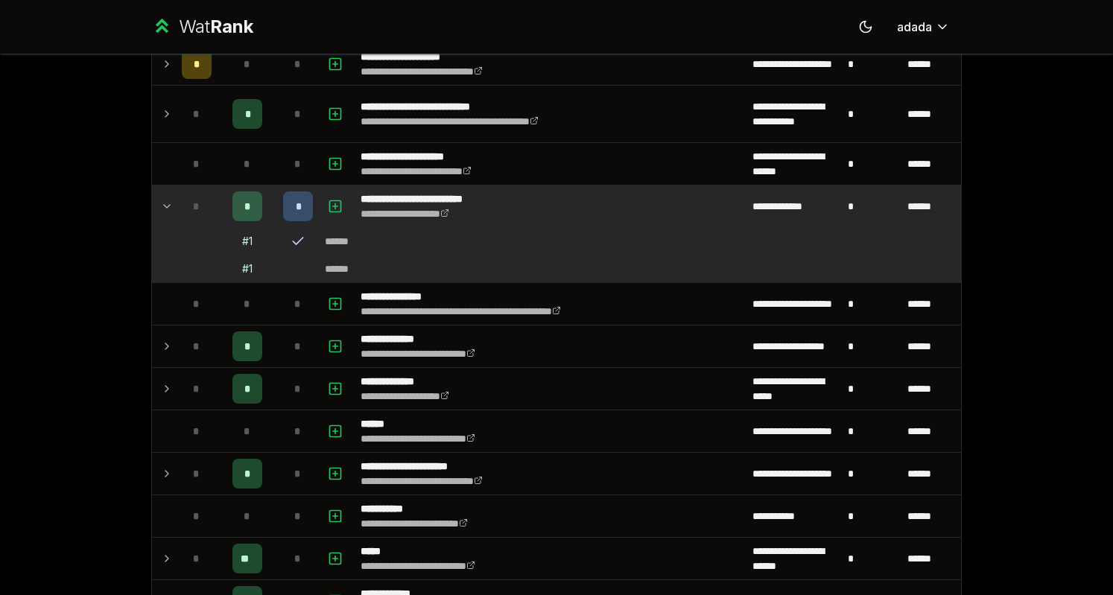
click at [161, 209] on icon at bounding box center [167, 206] width 12 height 18
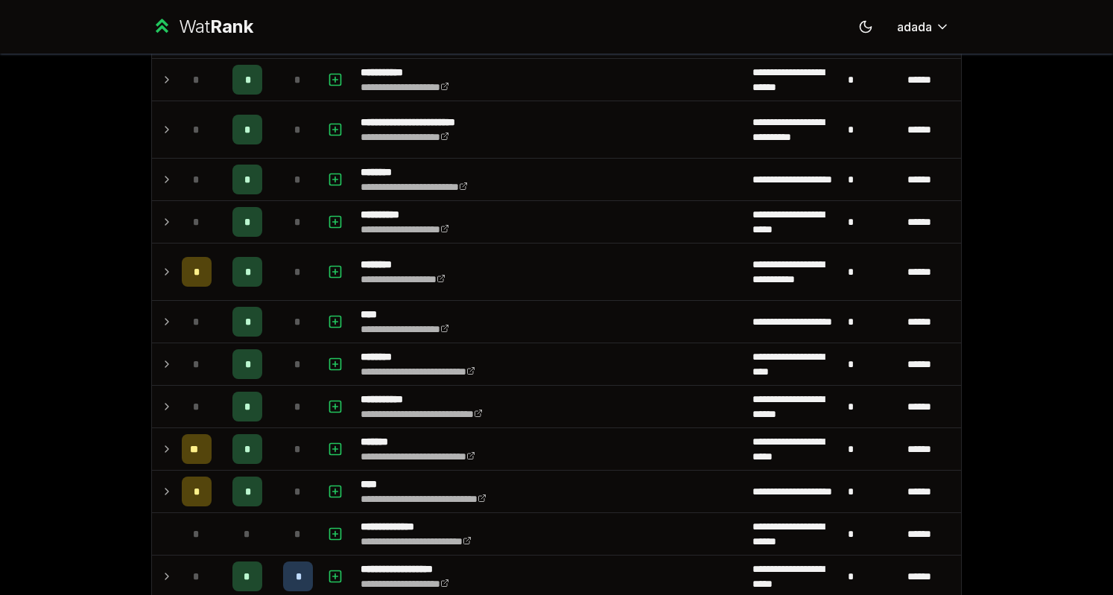
scroll to position [1188, 0]
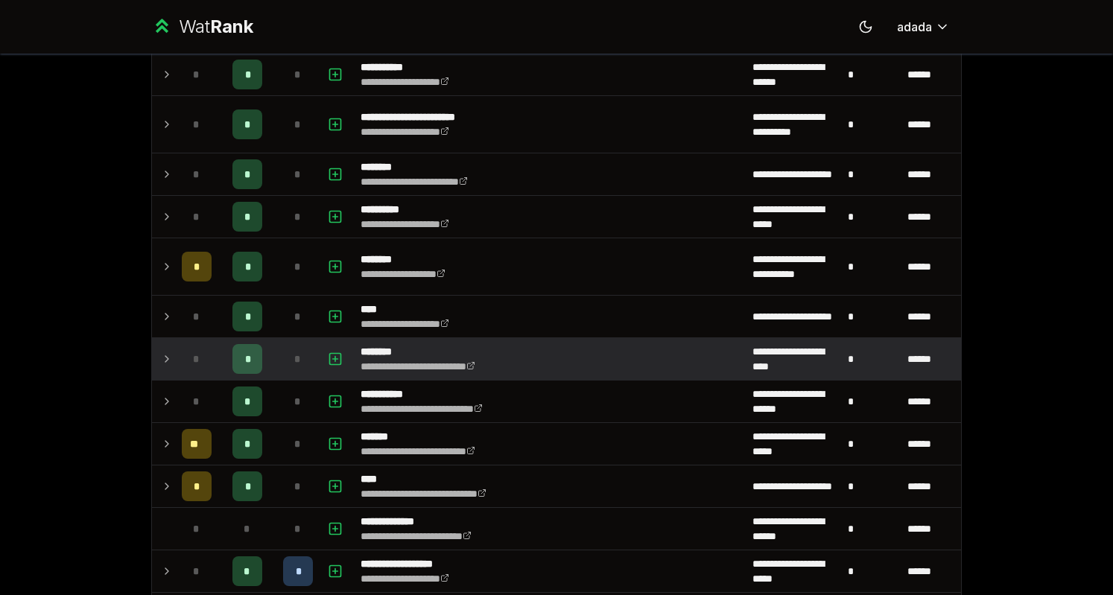
click at [161, 357] on icon at bounding box center [167, 359] width 12 height 18
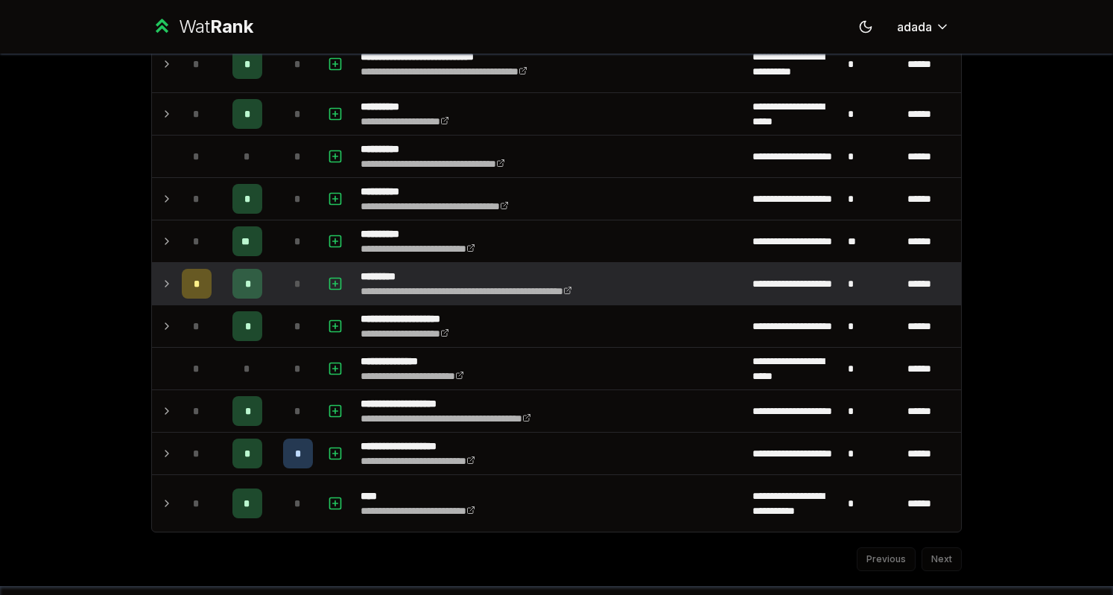
scroll to position [1932, 0]
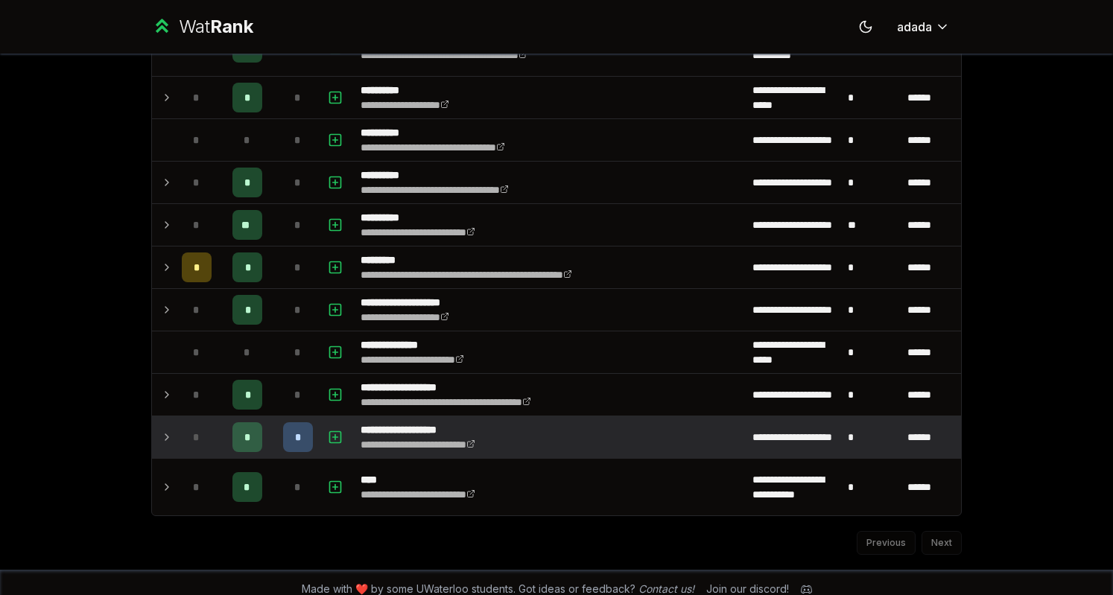
click at [154, 419] on td at bounding box center [164, 437] width 24 height 42
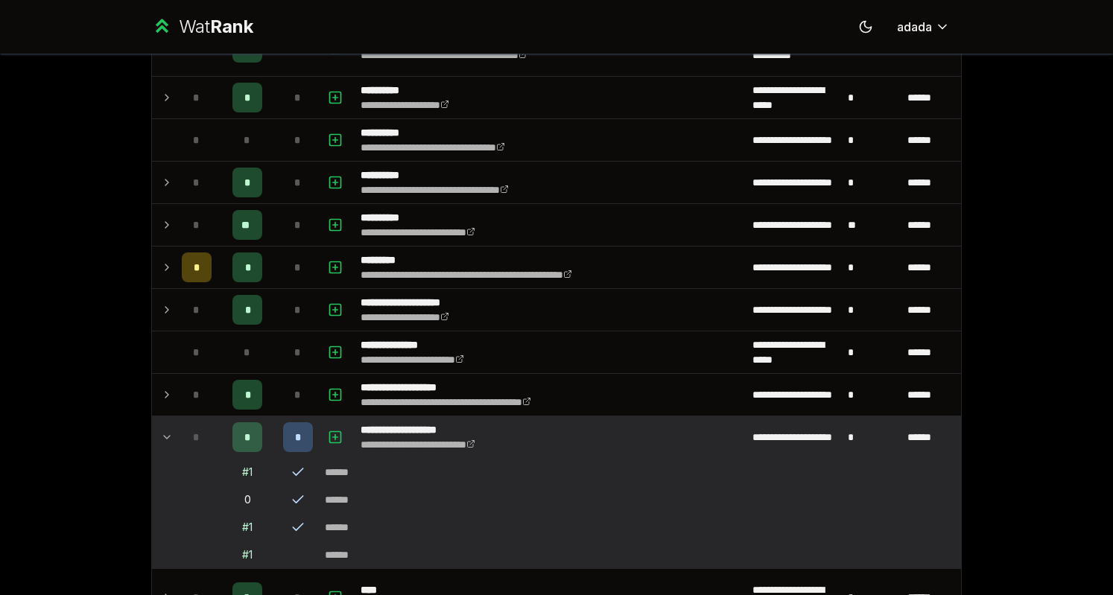
click at [154, 419] on td at bounding box center [164, 437] width 24 height 42
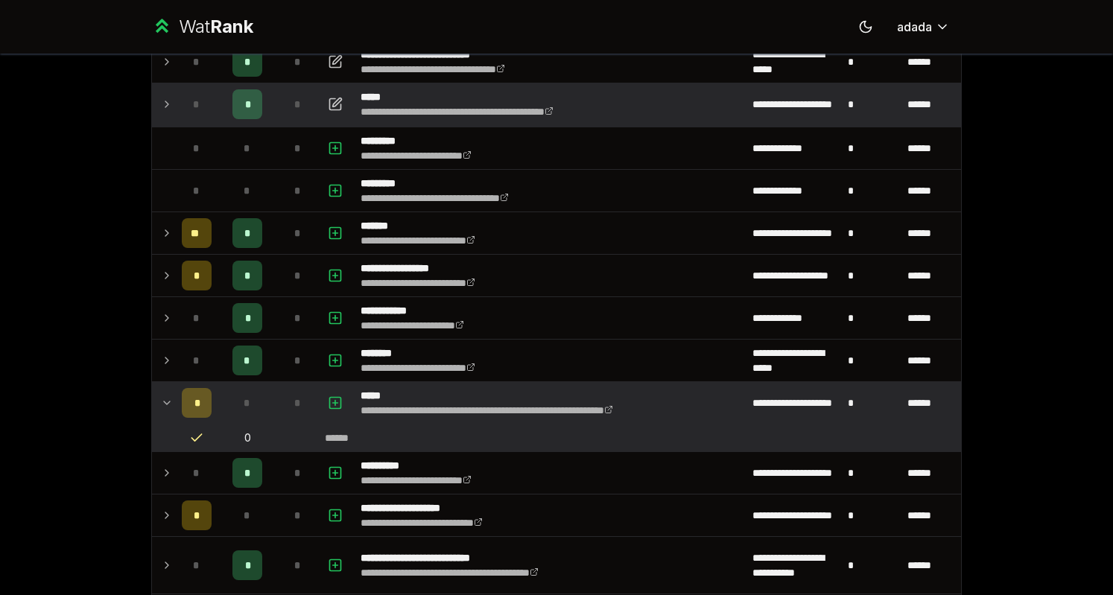
scroll to position [0, 0]
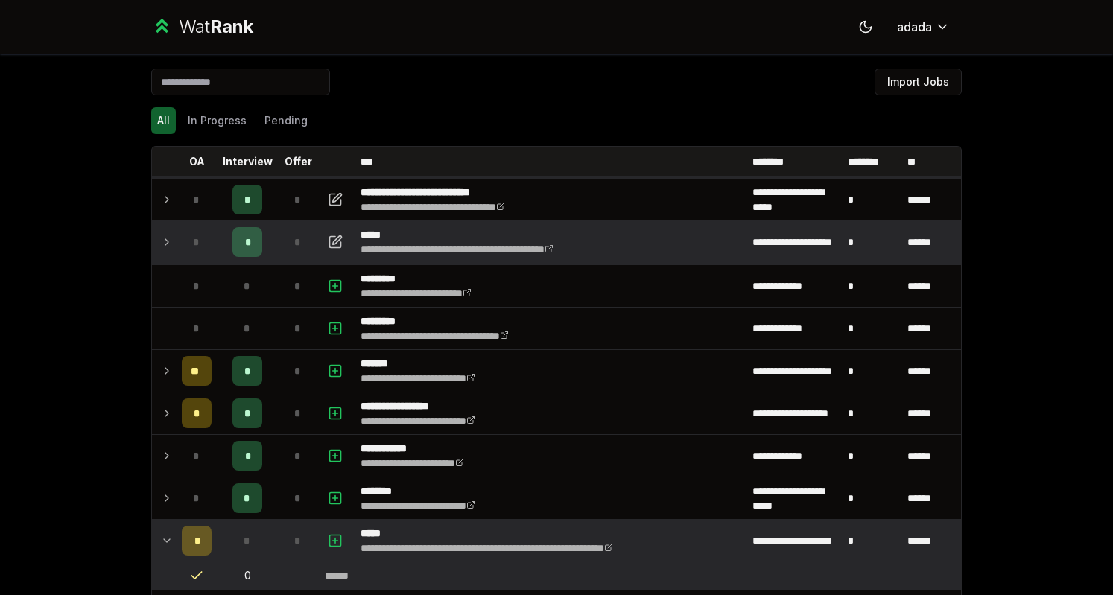
click at [91, 359] on div "**********" at bounding box center [556, 297] width 1113 height 595
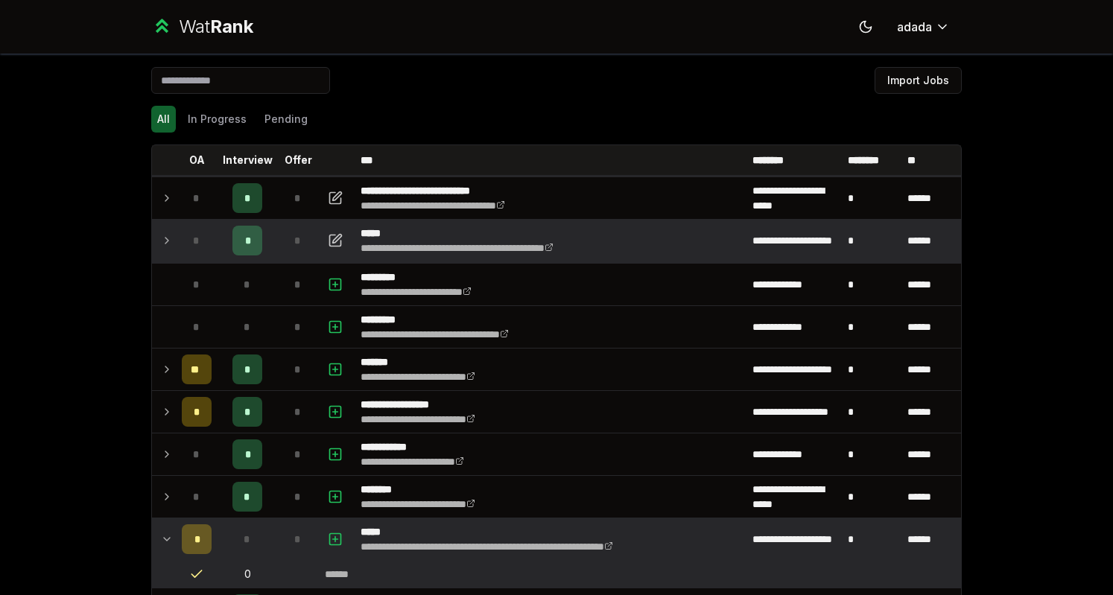
scroll to position [2, 0]
click at [163, 233] on icon at bounding box center [167, 240] width 12 height 18
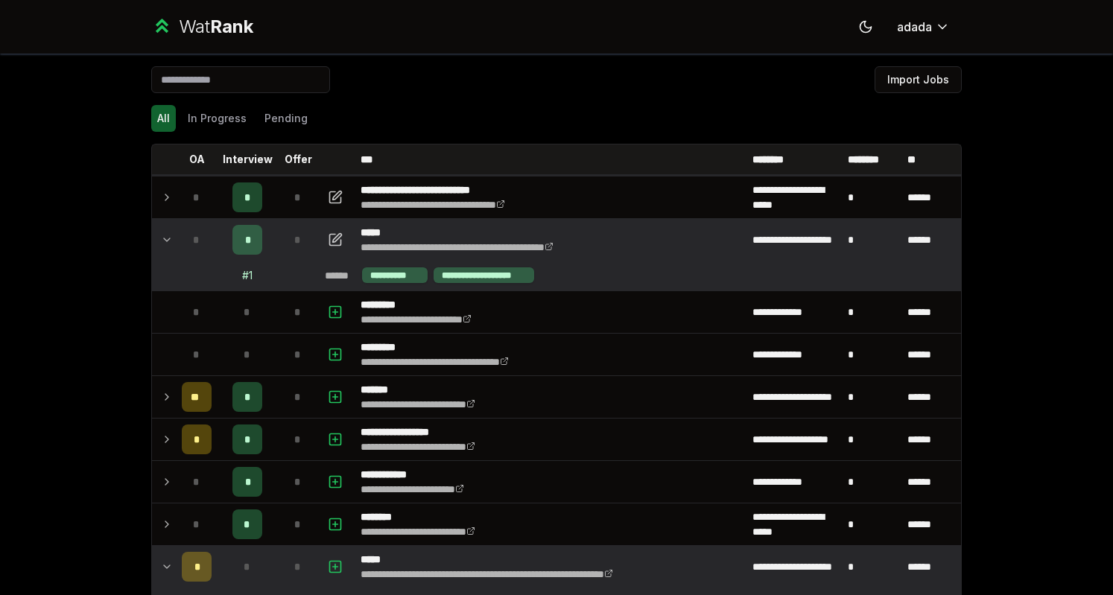
click at [163, 233] on icon at bounding box center [167, 240] width 12 height 18
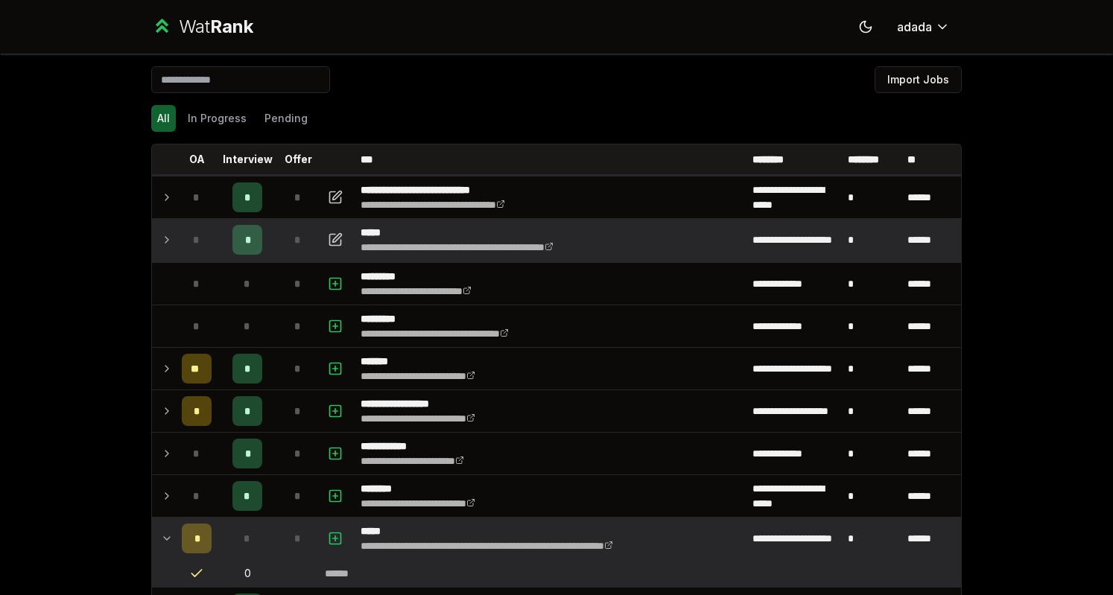
click at [24, 274] on div "**********" at bounding box center [556, 297] width 1113 height 595
